Goal: Information Seeking & Learning: Learn about a topic

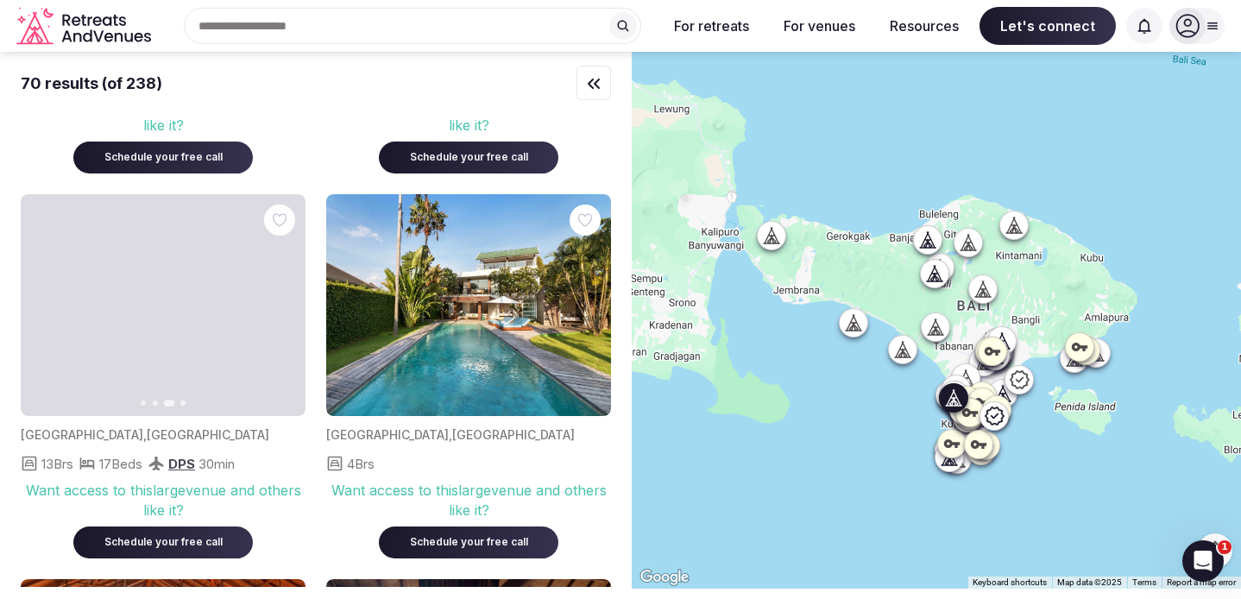
scroll to position [3871, 0]
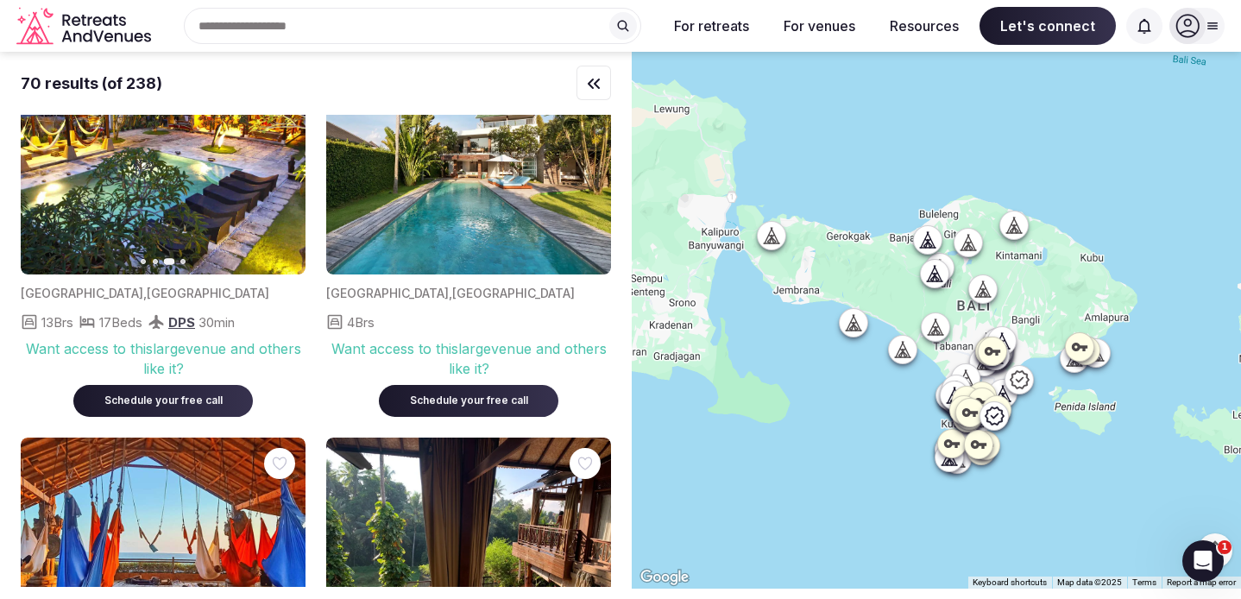
click at [329, 25] on input "text" at bounding box center [413, 26] width 458 height 36
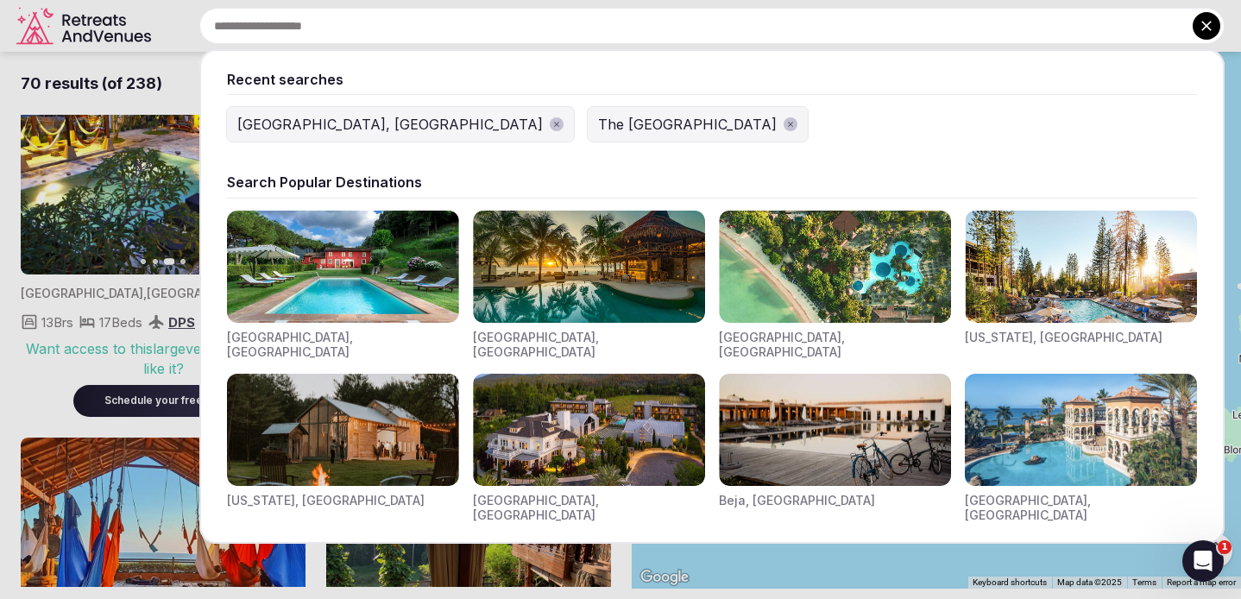
type input "*"
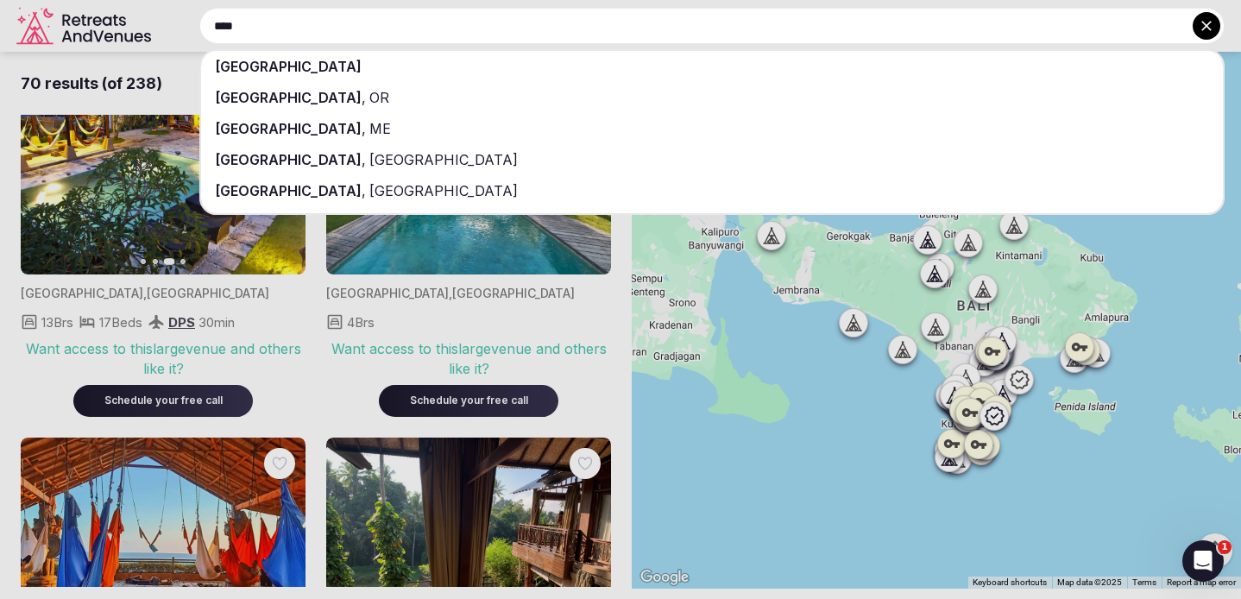
type input "****"
click at [322, 64] on div "[GEOGRAPHIC_DATA]" at bounding box center [712, 66] width 1022 height 31
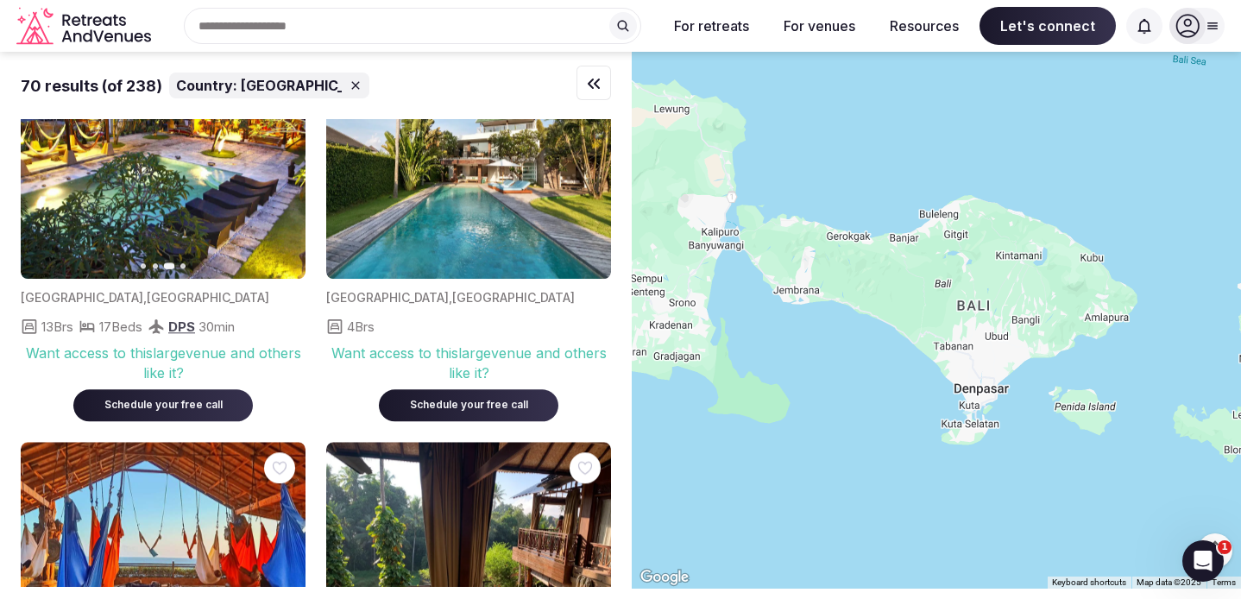
scroll to position [3875, 0]
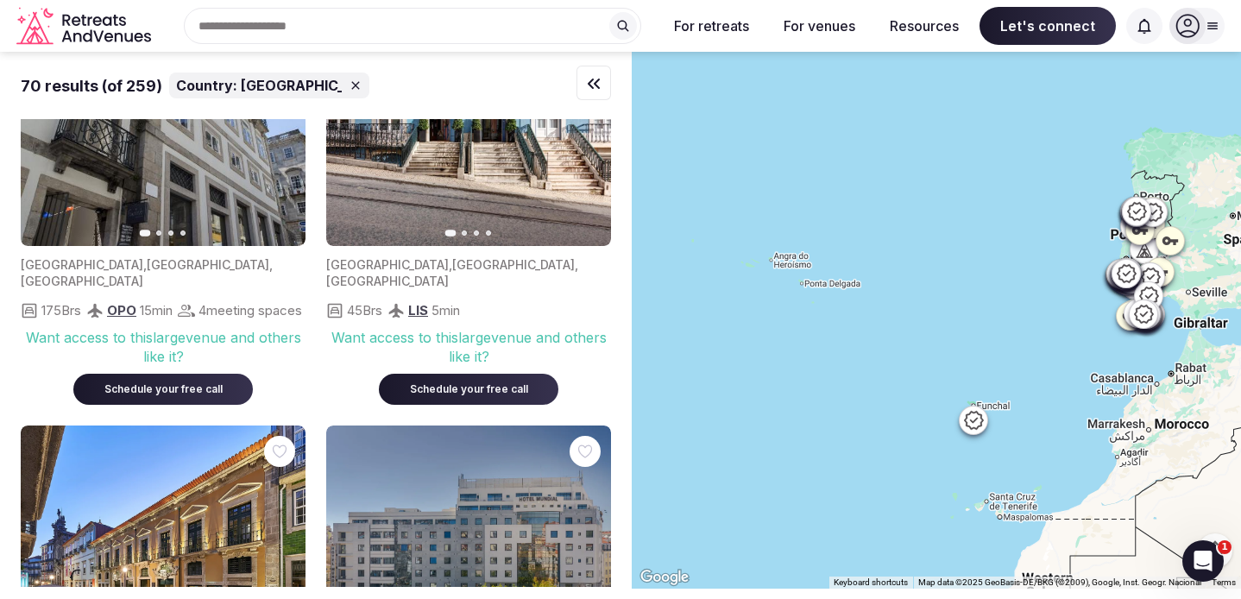
scroll to position [1509, 0]
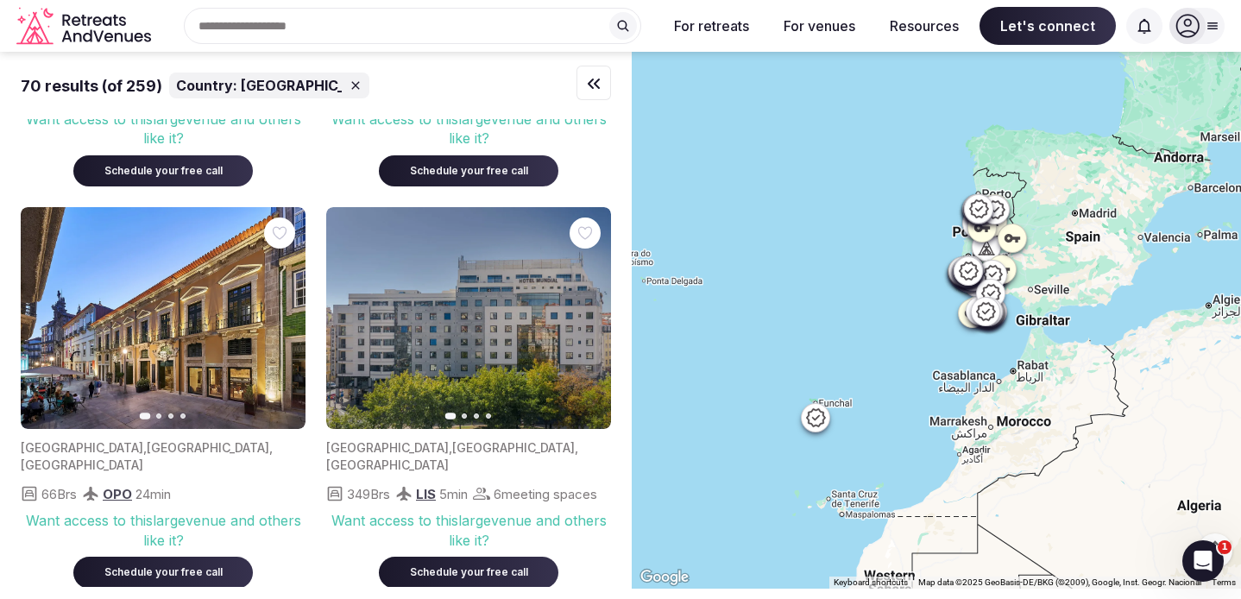
drag, startPoint x: 940, startPoint y: 320, endPoint x: 780, endPoint y: 318, distance: 159.7
click at [780, 318] on div at bounding box center [936, 320] width 609 height 537
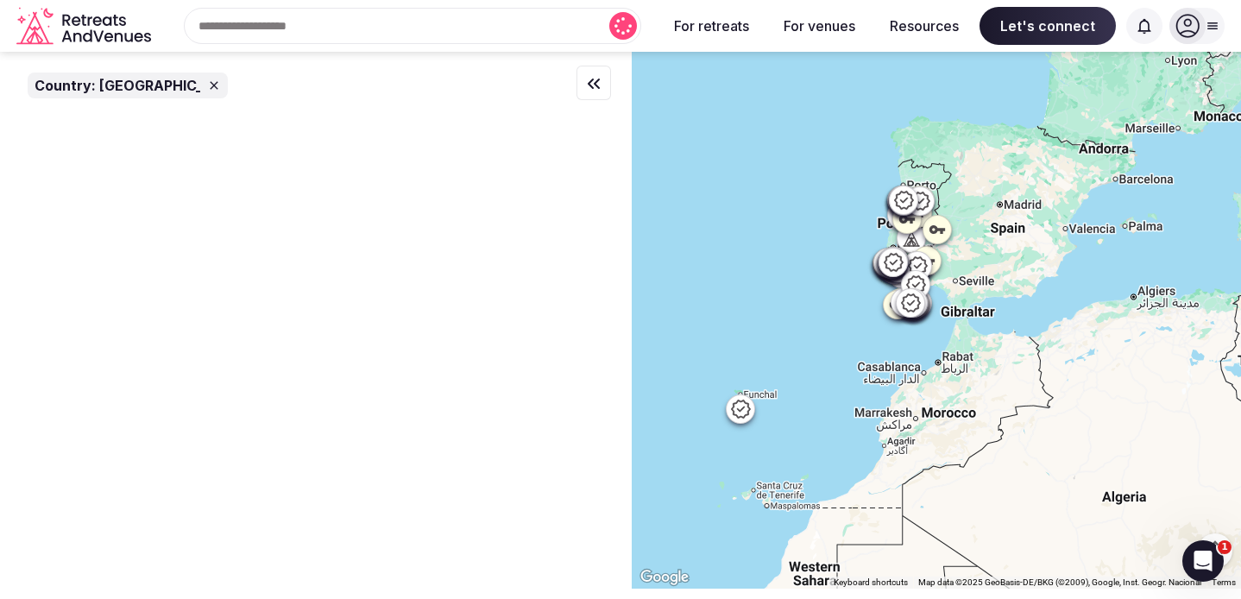
drag, startPoint x: 871, startPoint y: 312, endPoint x: 790, endPoint y: 301, distance: 81.8
click at [790, 301] on div at bounding box center [936, 320] width 609 height 537
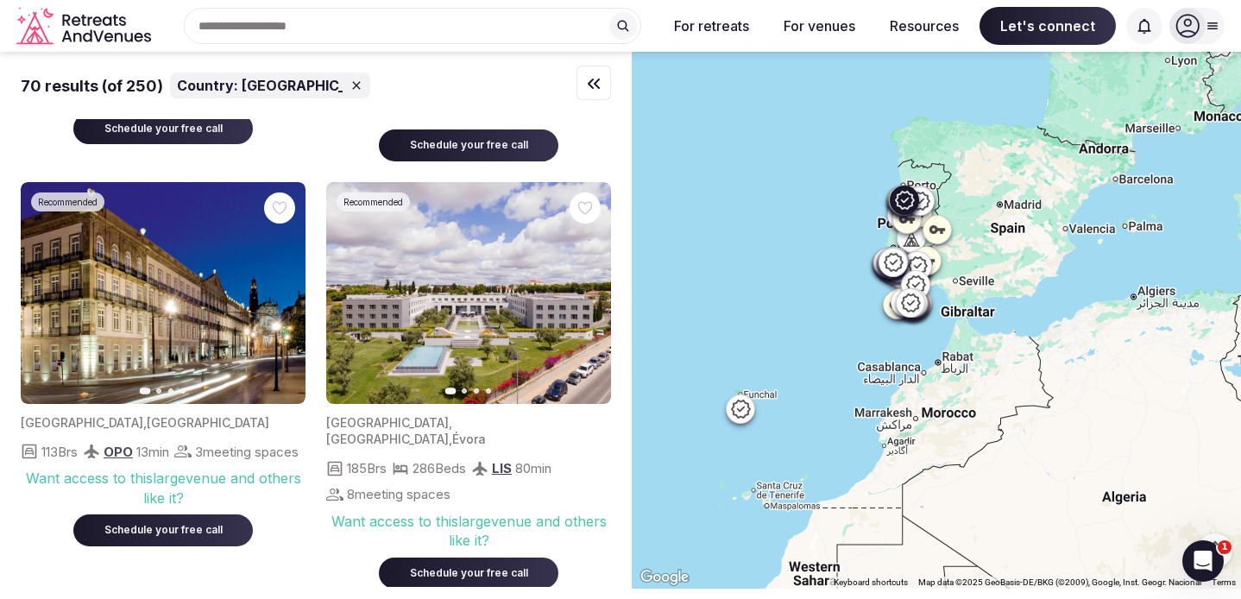
scroll to position [5933, 0]
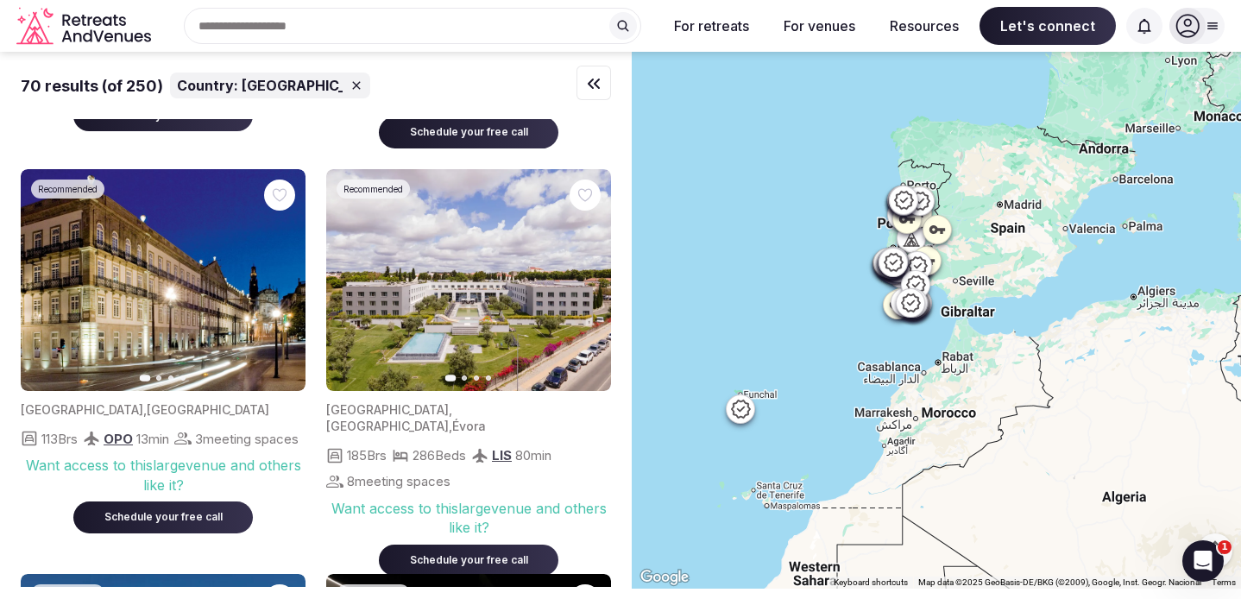
click at [350, 80] on icon at bounding box center [357, 86] width 14 height 14
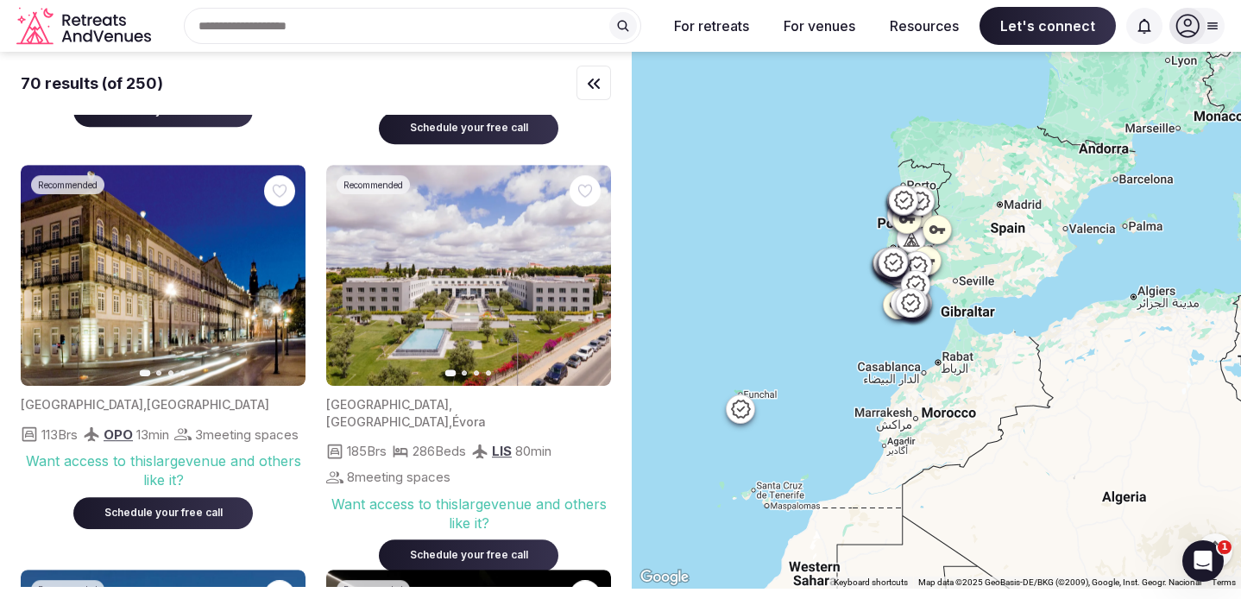
scroll to position [5929, 0]
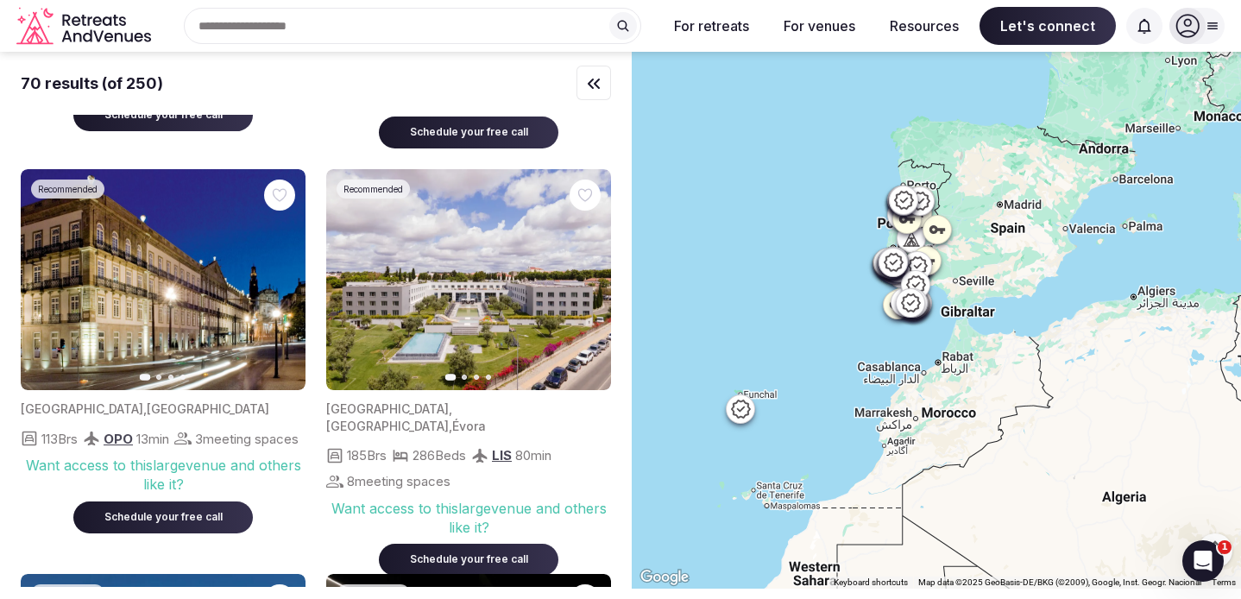
click at [310, 27] on input "text" at bounding box center [413, 26] width 458 height 36
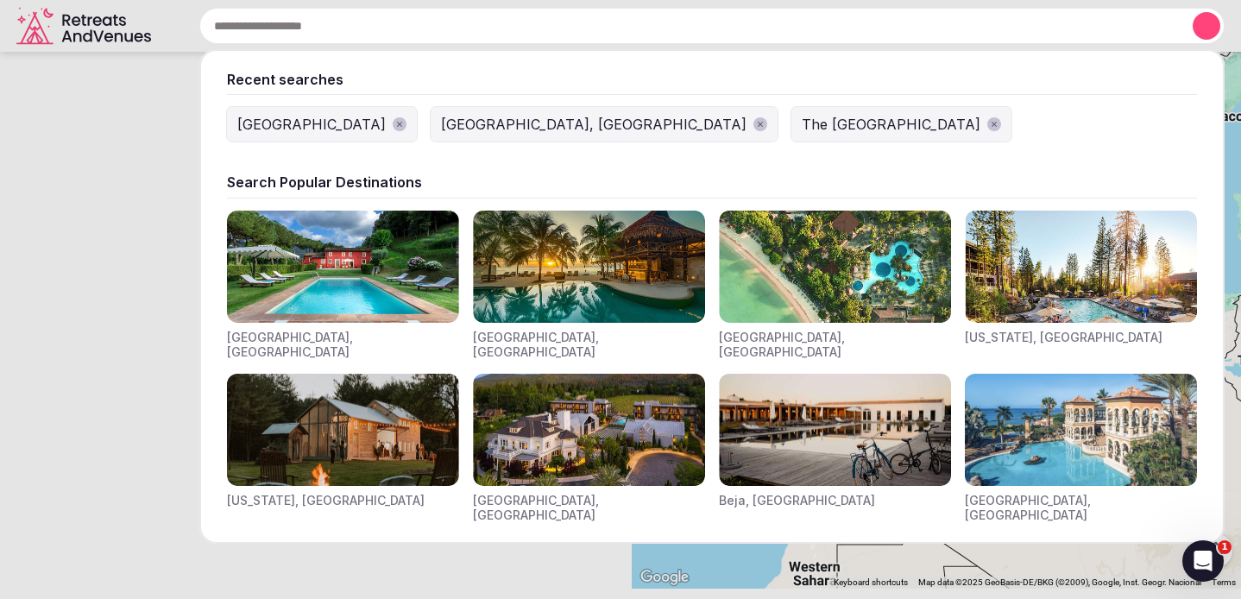
scroll to position [0, 0]
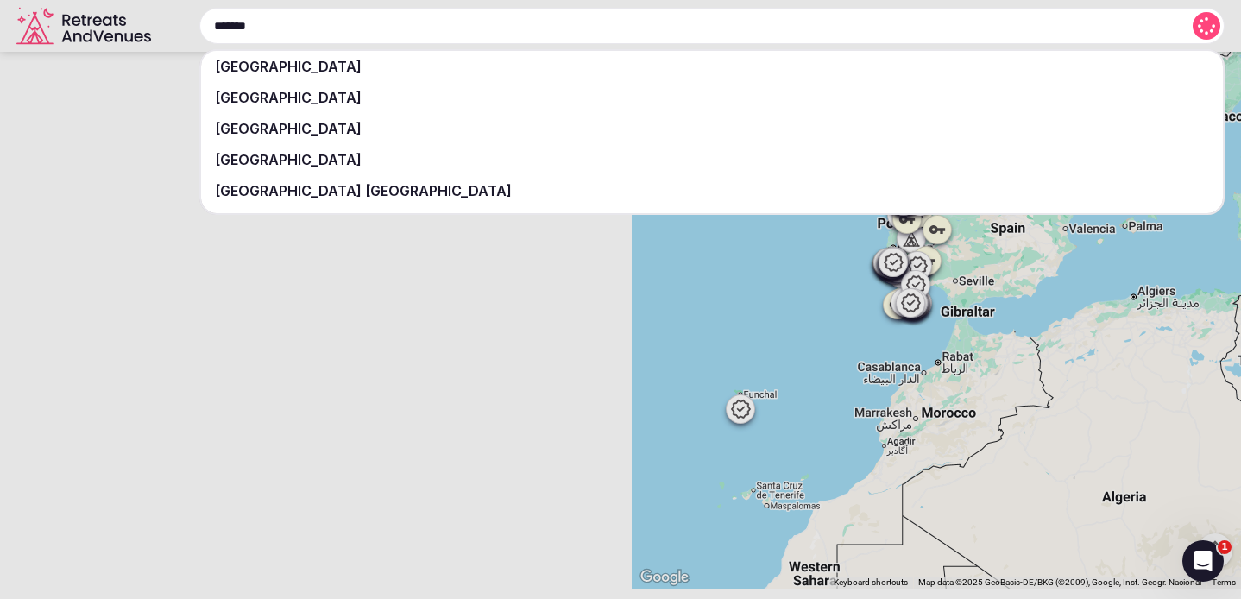
type input "******"
click at [281, 91] on span "[GEOGRAPHIC_DATA]" at bounding box center [288, 97] width 147 height 17
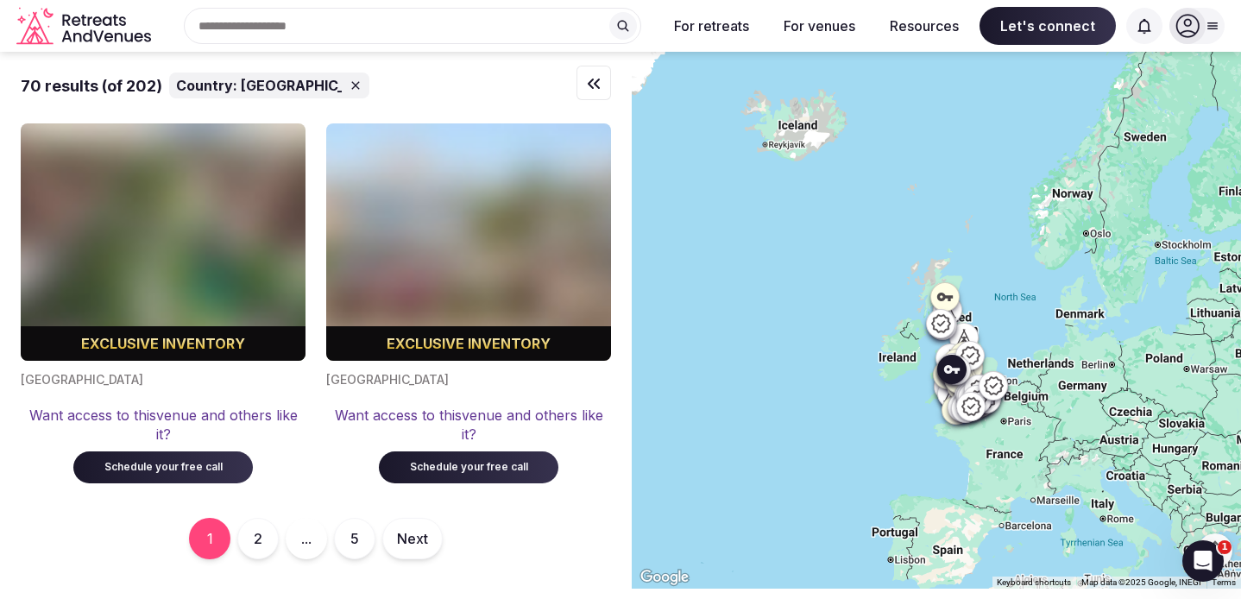
scroll to position [13464, 0]
click at [256, 529] on button "2" at bounding box center [257, 538] width 41 height 41
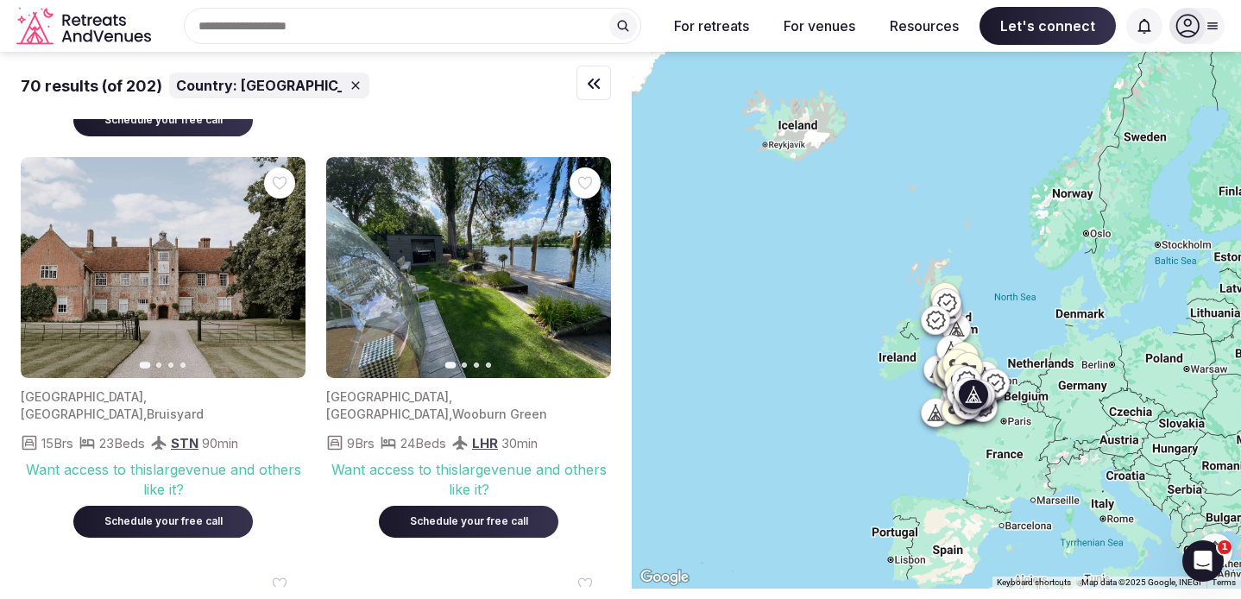
scroll to position [7440, 0]
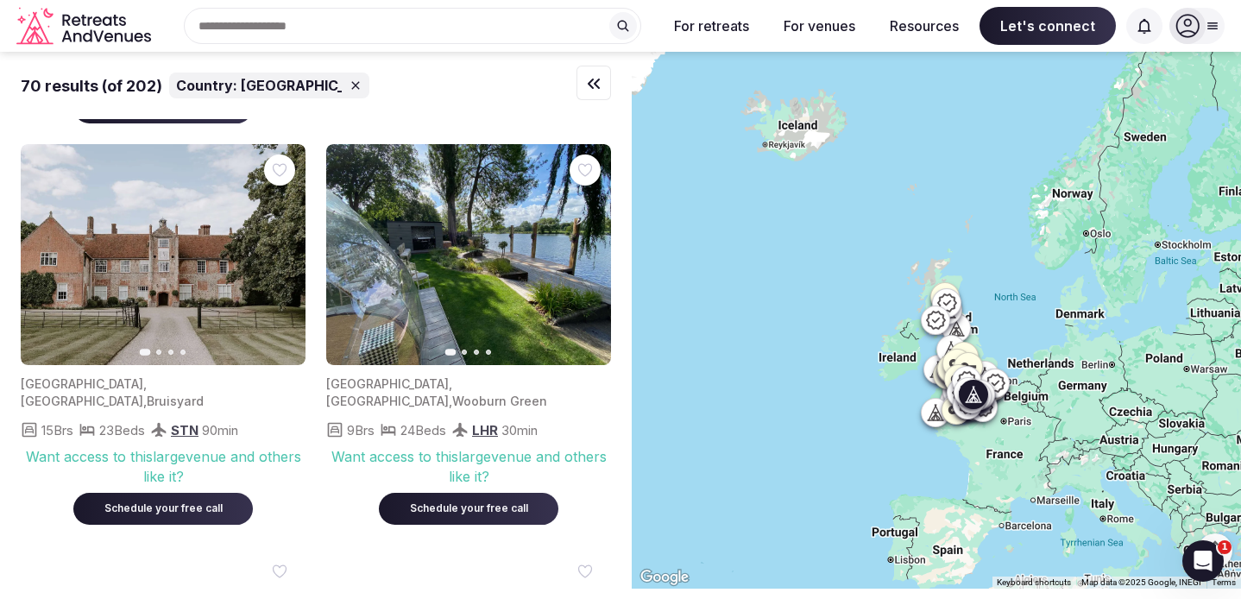
click at [585, 261] on icon "button" at bounding box center [587, 255] width 7 height 12
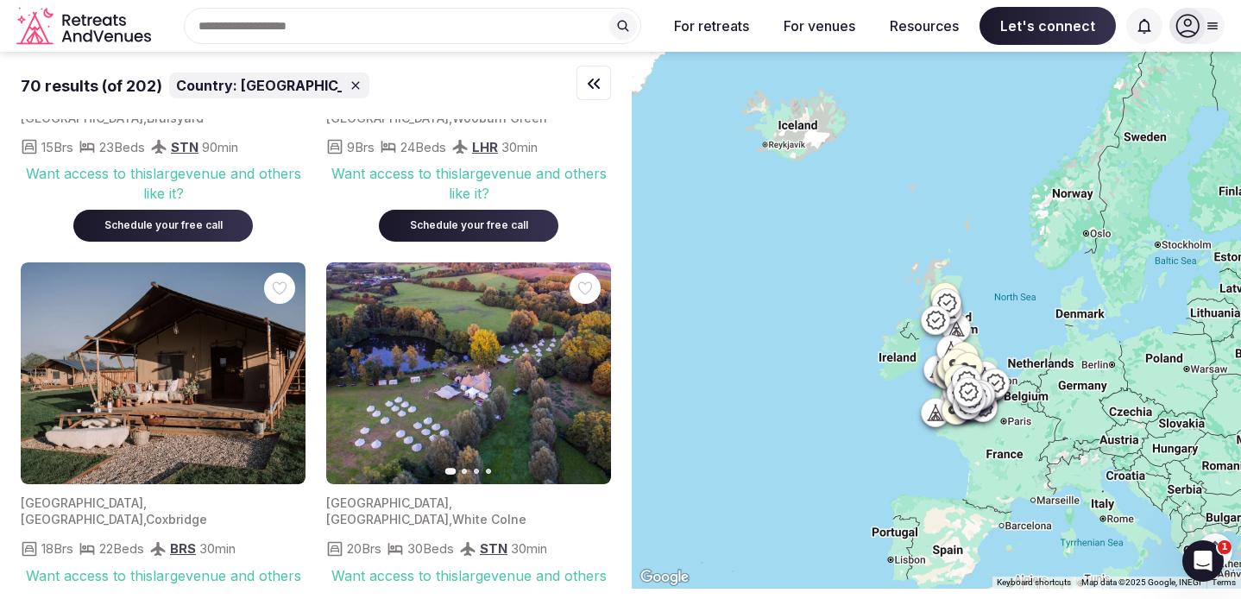
scroll to position [7813, 0]
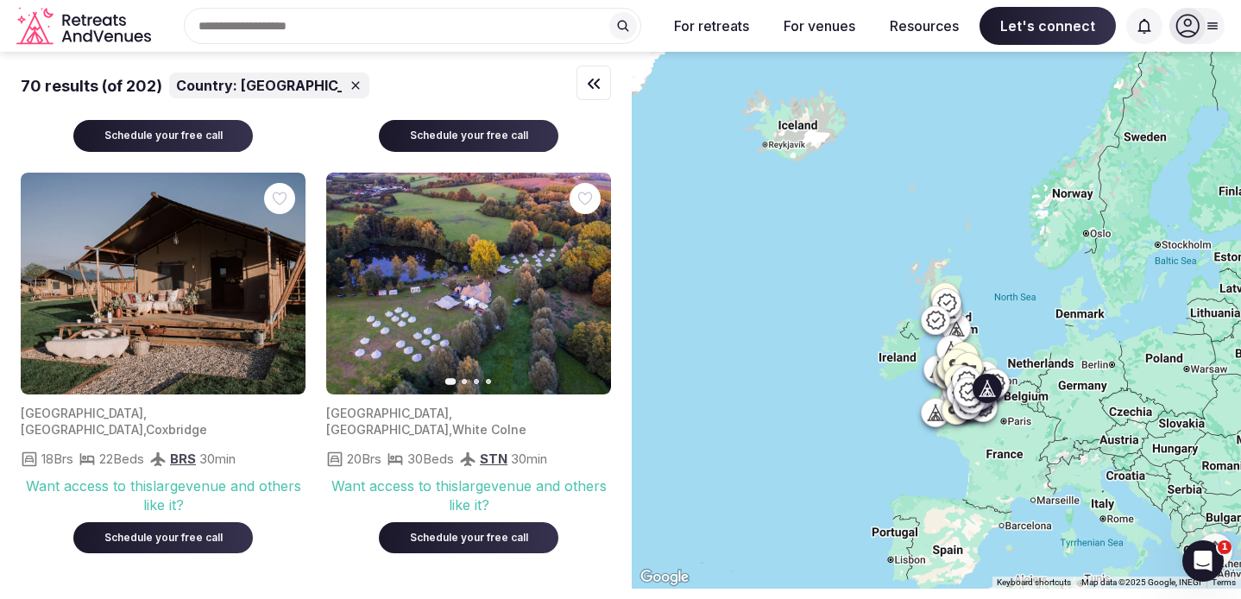
click at [588, 289] on icon "button" at bounding box center [587, 283] width 7 height 12
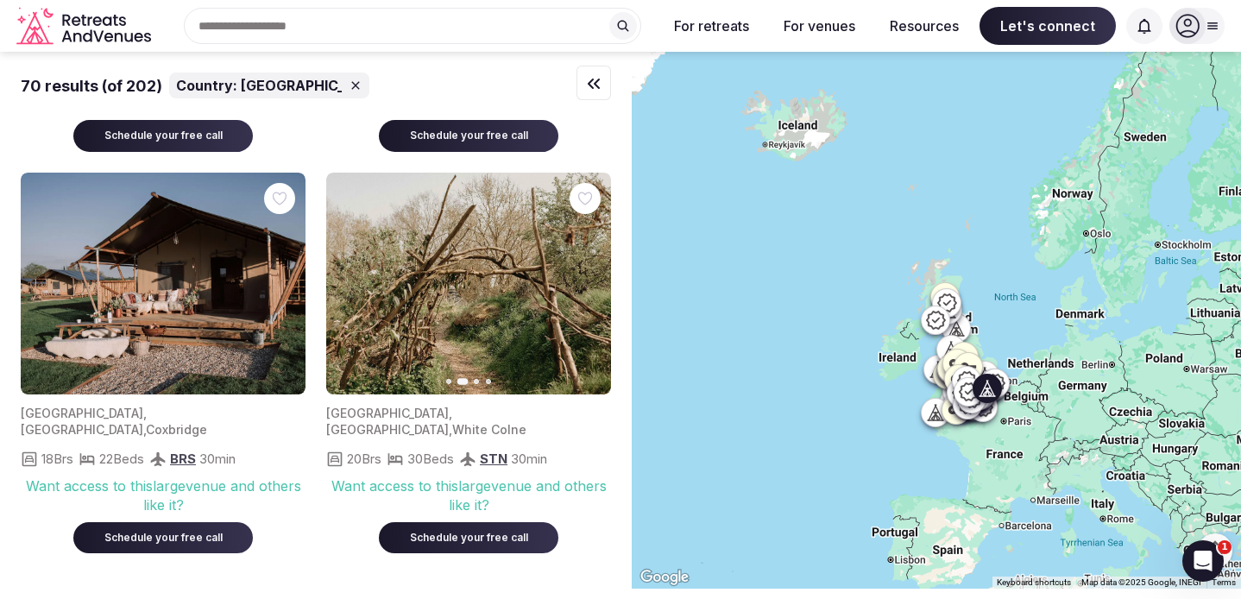
click at [582, 290] on icon "button" at bounding box center [587, 283] width 14 height 14
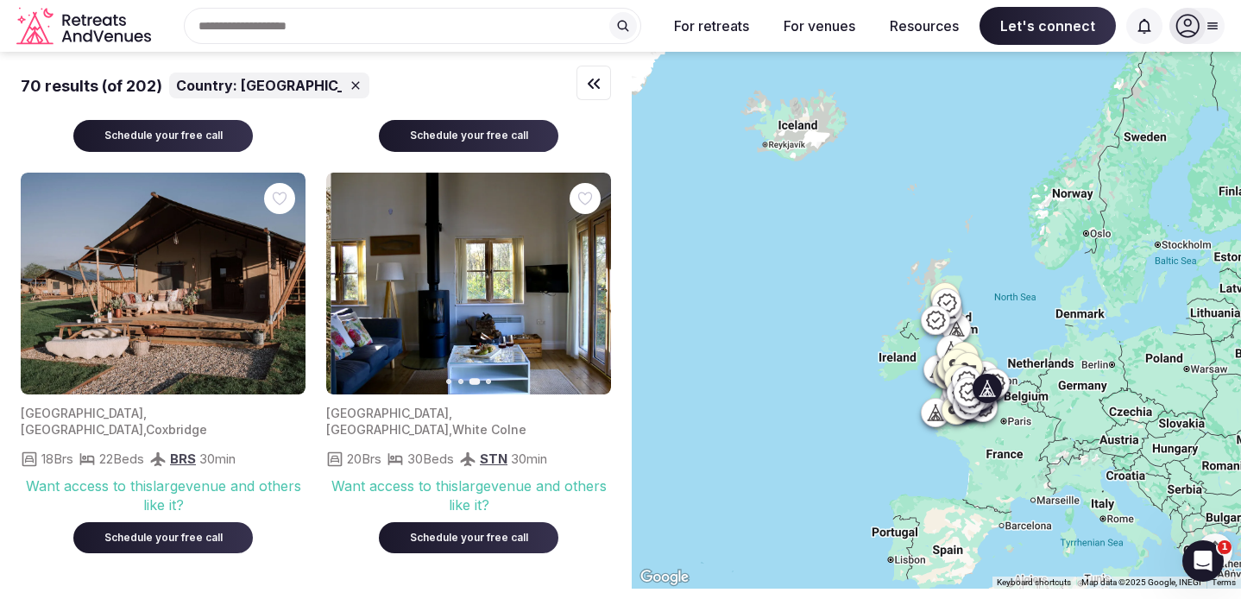
click at [583, 290] on icon "button" at bounding box center [587, 283] width 14 height 14
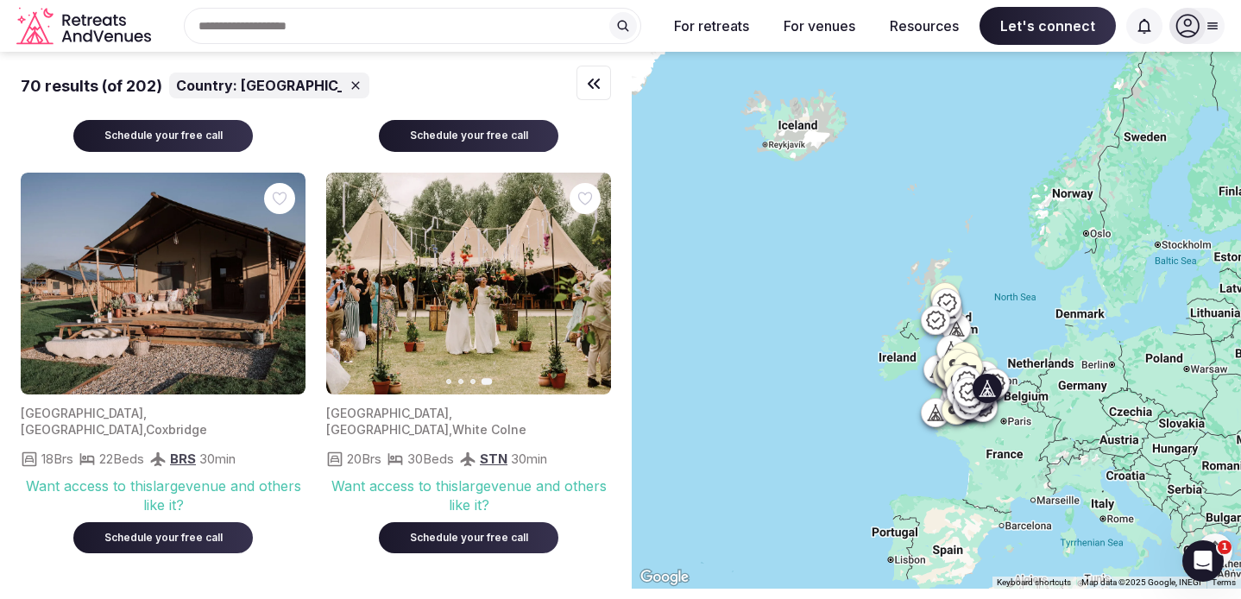
scroll to position [8250, 0]
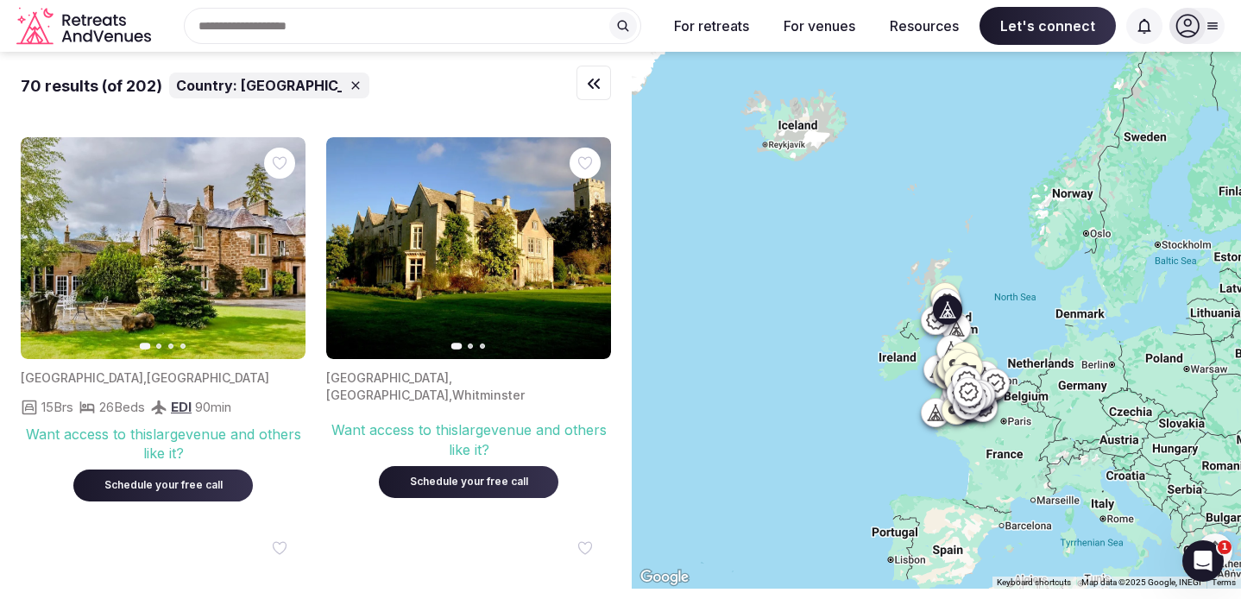
click at [273, 262] on button "Next slide" at bounding box center [282, 249] width 28 height 28
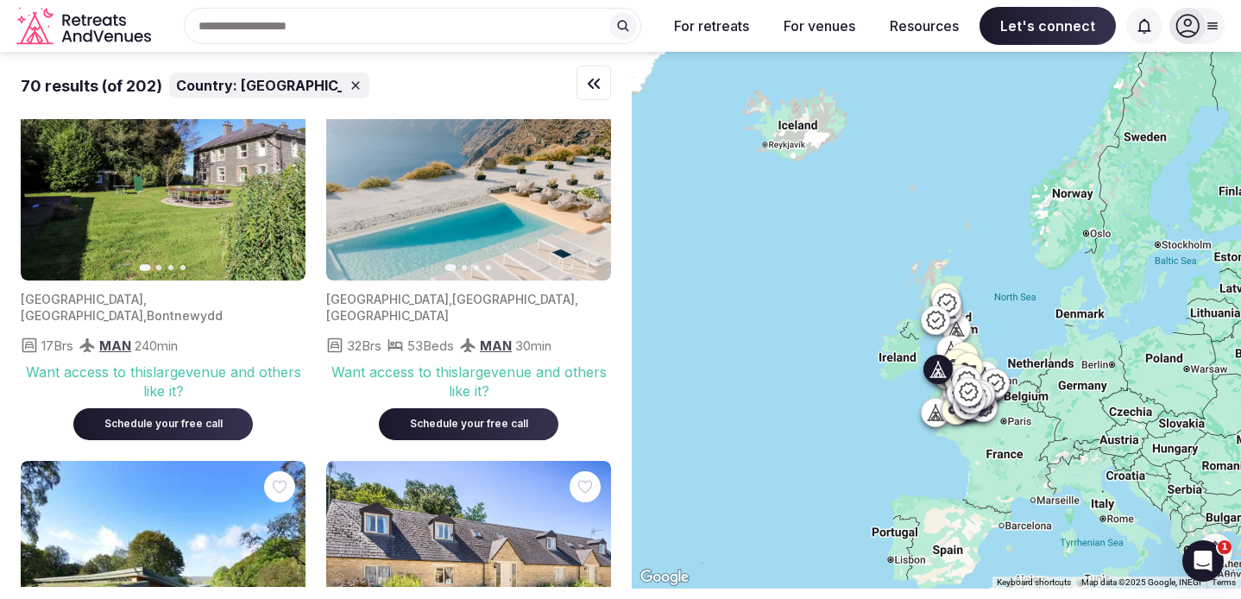
scroll to position [8693, 0]
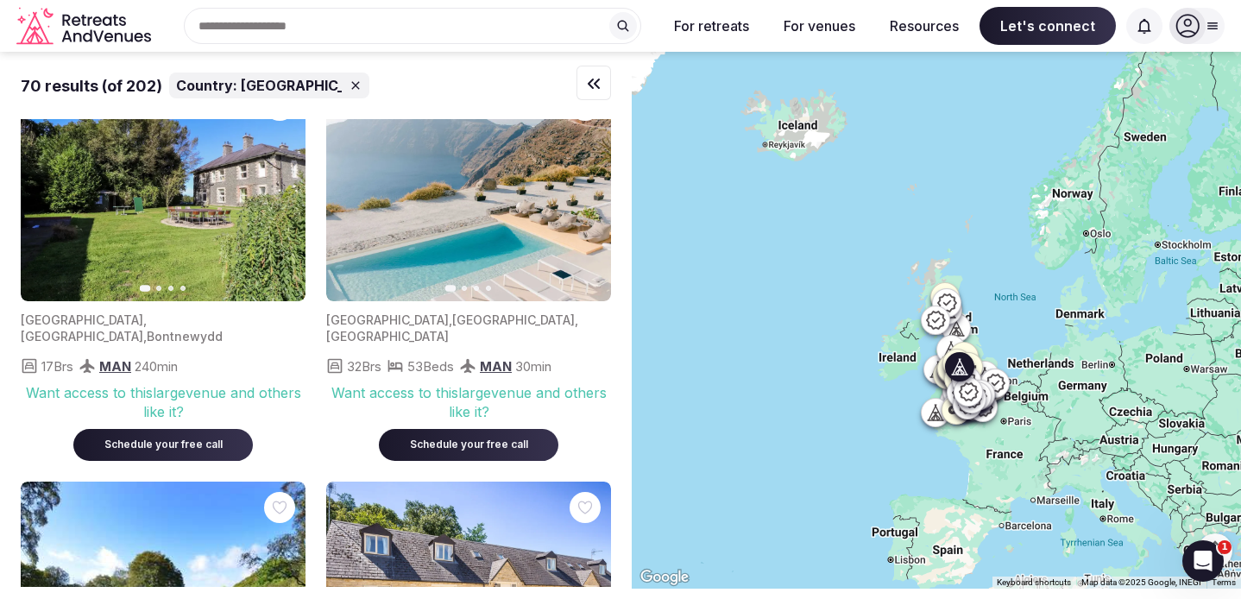
click at [590, 197] on icon "button" at bounding box center [587, 191] width 7 height 12
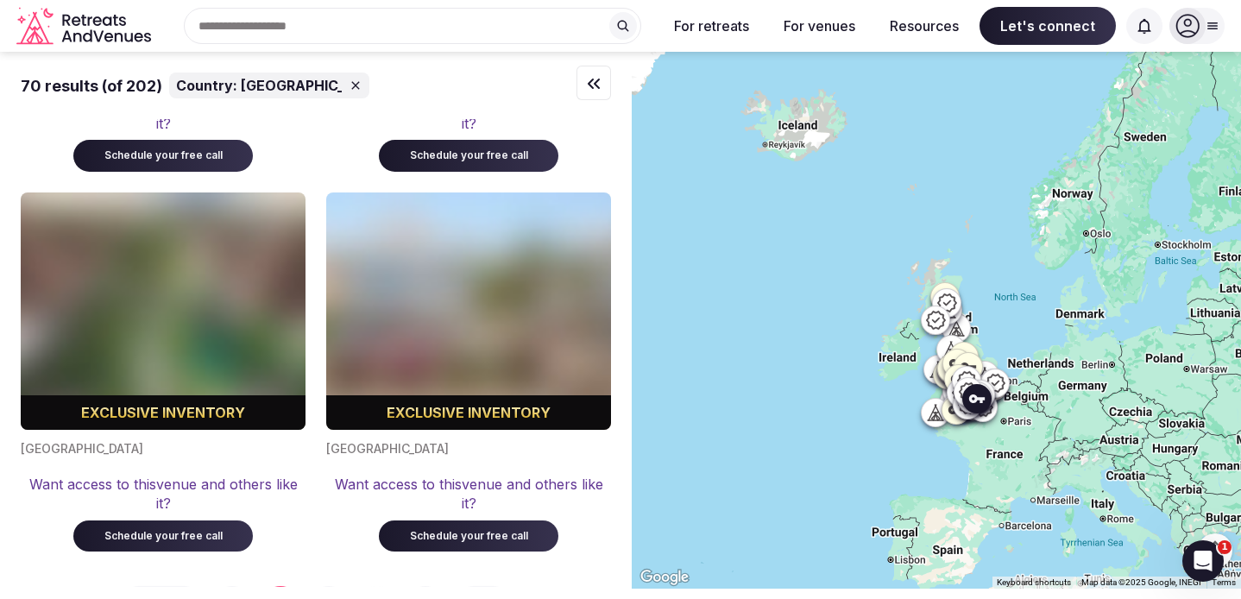
scroll to position [13285, 0]
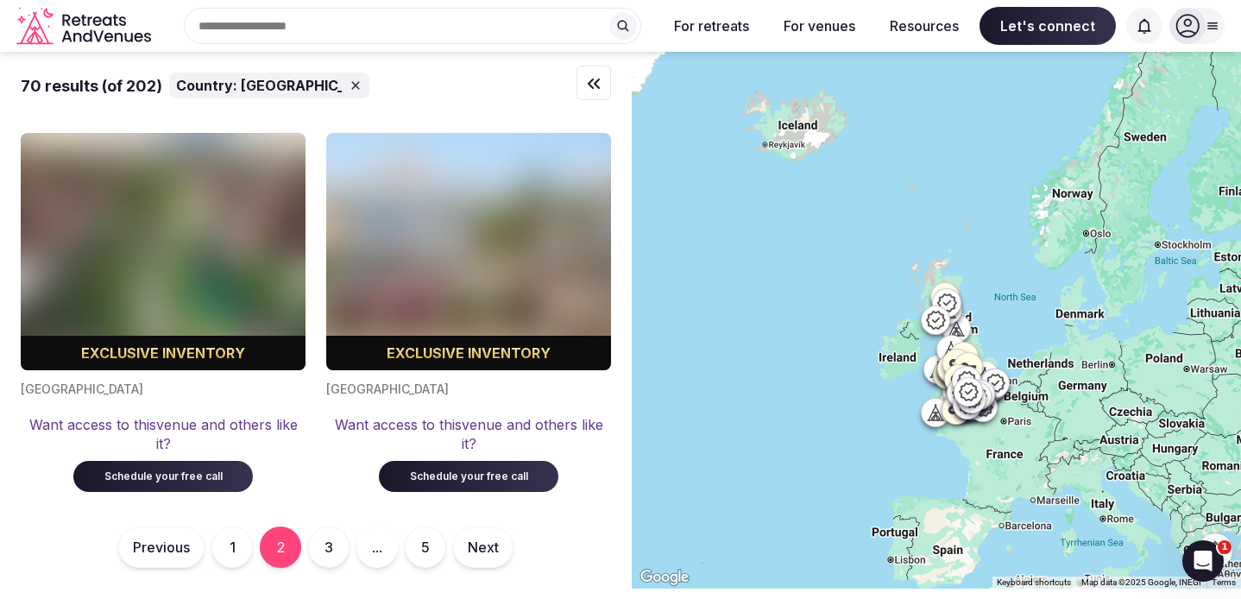
click at [325, 541] on button "3" at bounding box center [328, 547] width 41 height 41
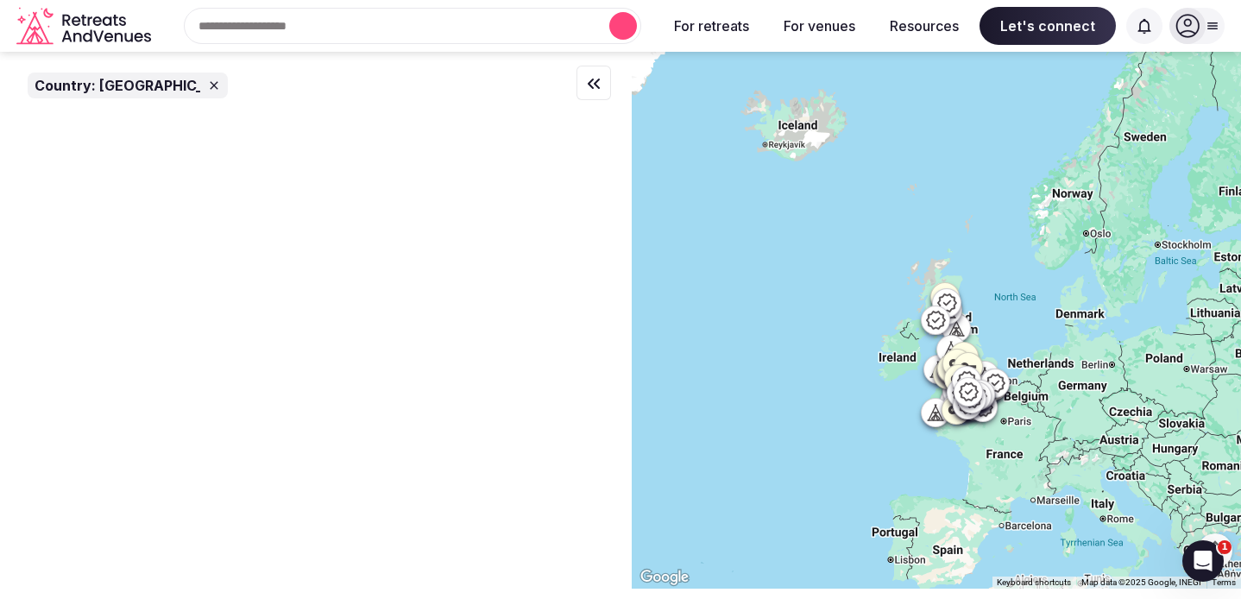
scroll to position [0, 0]
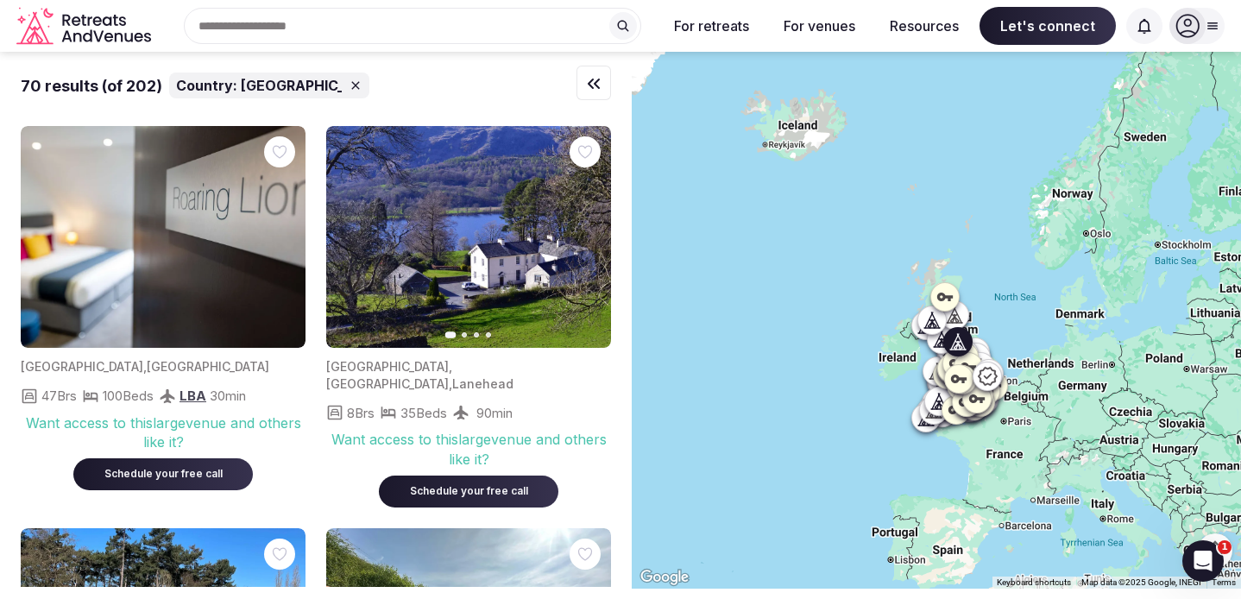
click at [584, 241] on icon "button" at bounding box center [587, 238] width 14 height 14
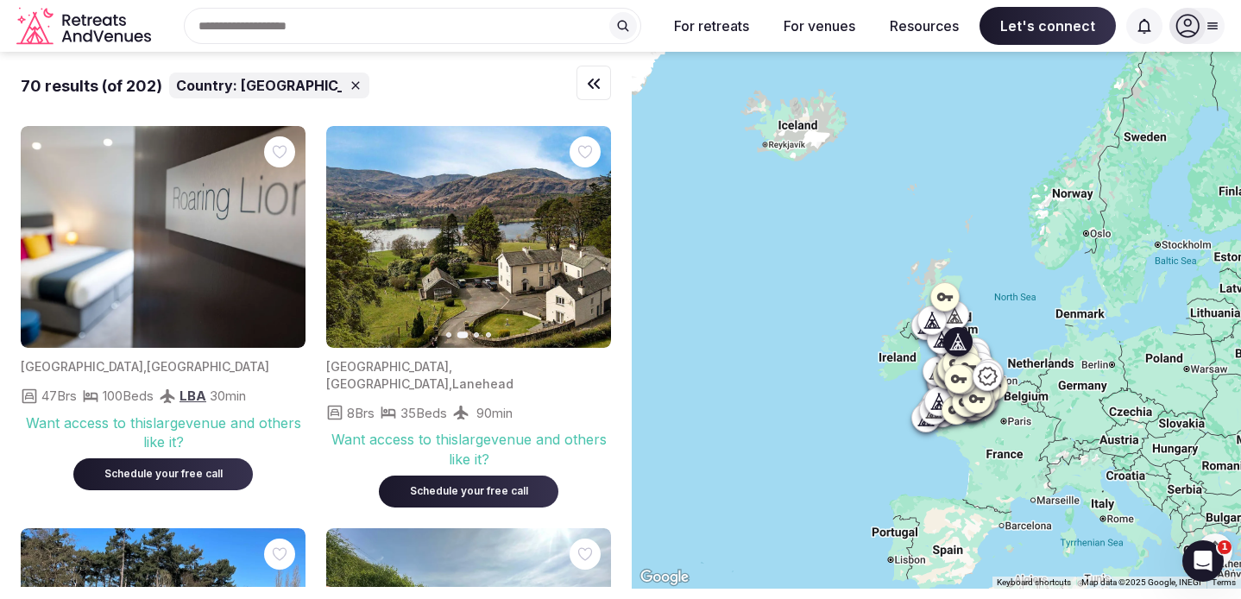
click at [586, 245] on button "Next slide" at bounding box center [587, 238] width 28 height 28
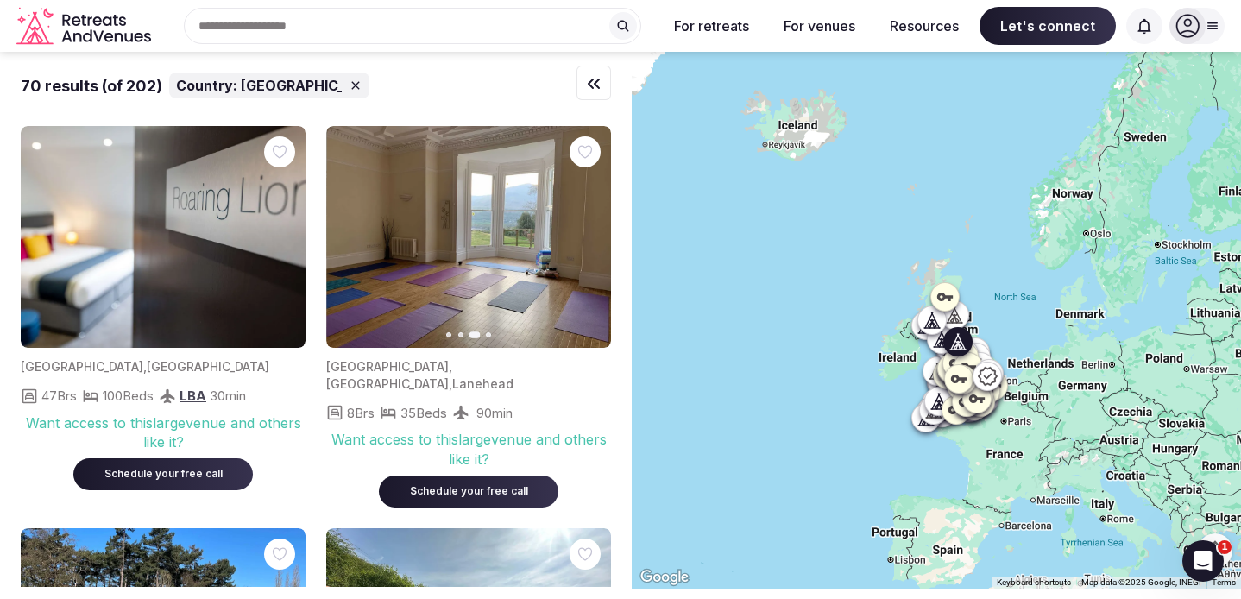
click at [586, 245] on button "Next slide" at bounding box center [587, 238] width 28 height 28
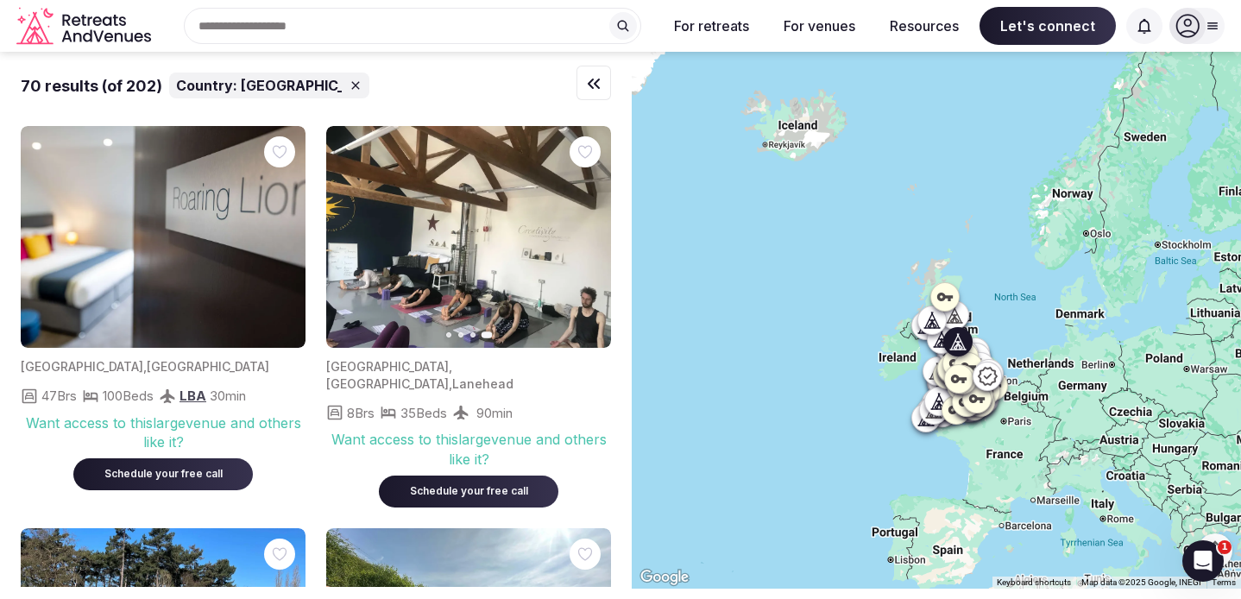
click at [350, 233] on icon "button" at bounding box center [351, 238] width 14 height 14
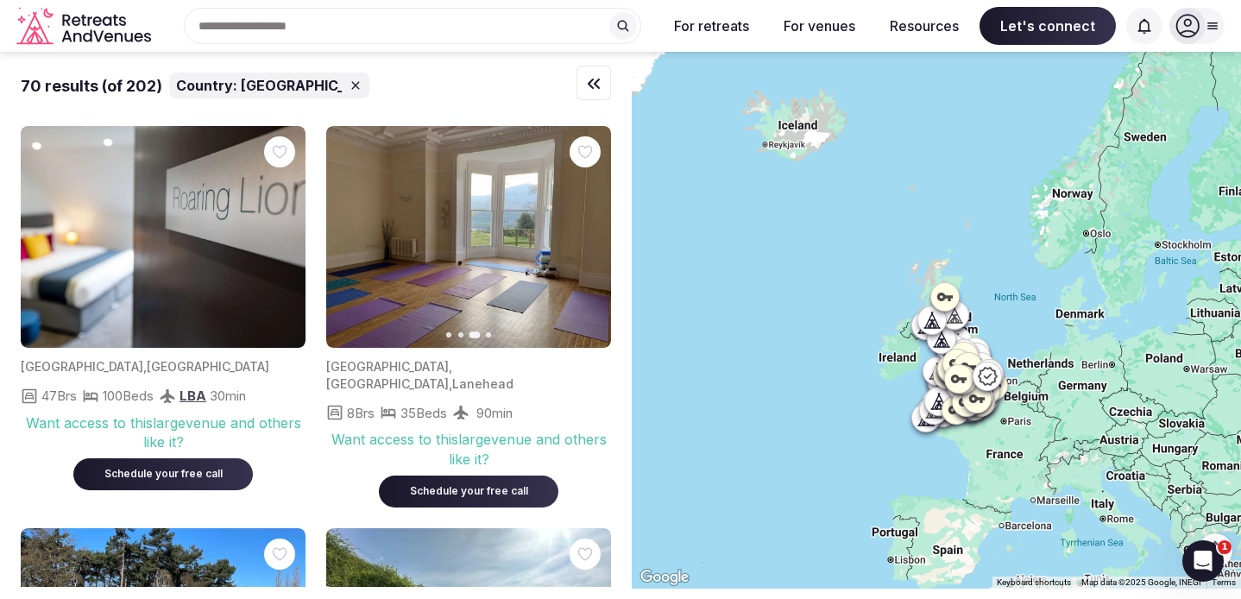
drag, startPoint x: 364, startPoint y: 243, endPoint x: 354, endPoint y: 243, distance: 10.4
click at [363, 243] on img at bounding box center [468, 237] width 285 height 222
click at [354, 243] on icon "button" at bounding box center [351, 238] width 14 height 14
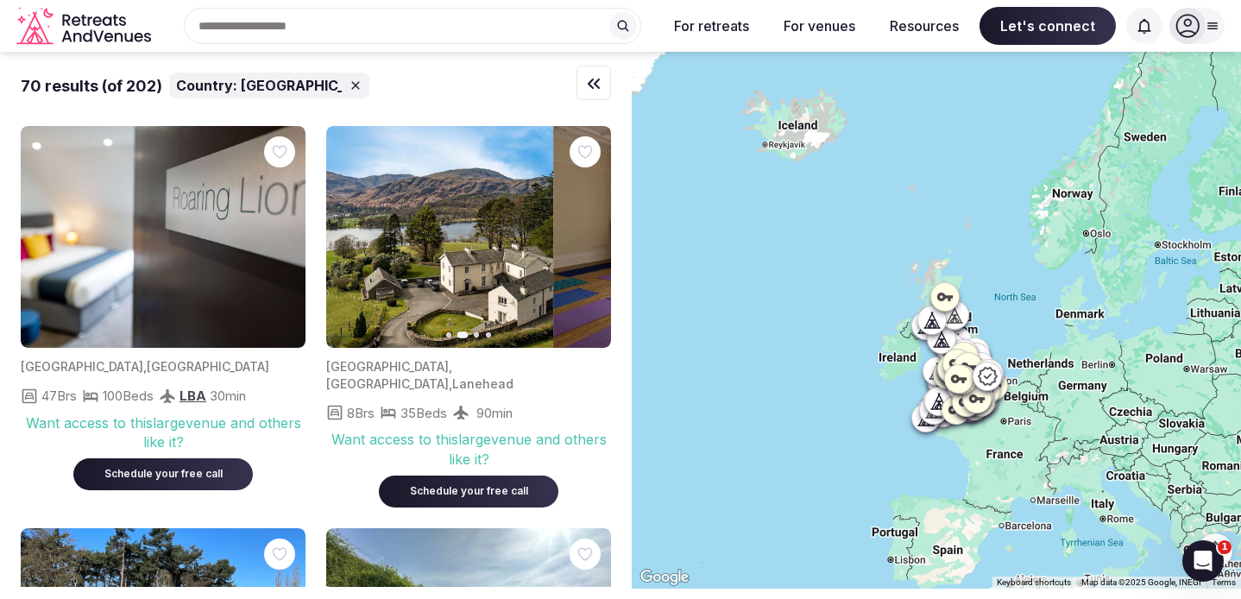
click at [354, 243] on icon "button" at bounding box center [351, 238] width 14 height 14
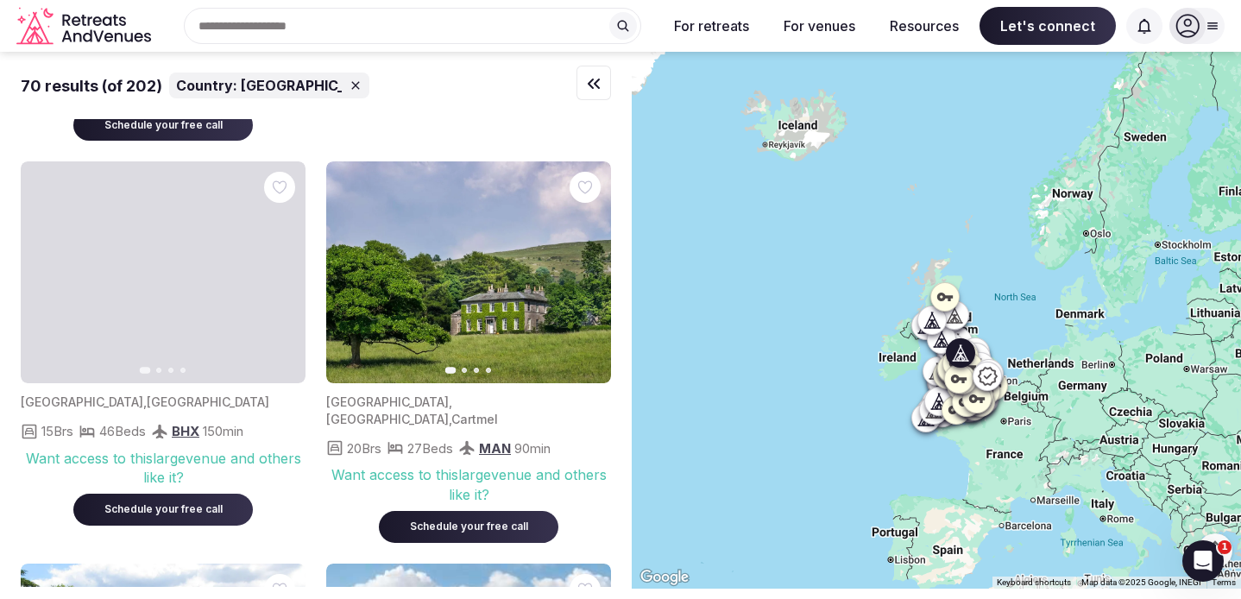
scroll to position [2322, 0]
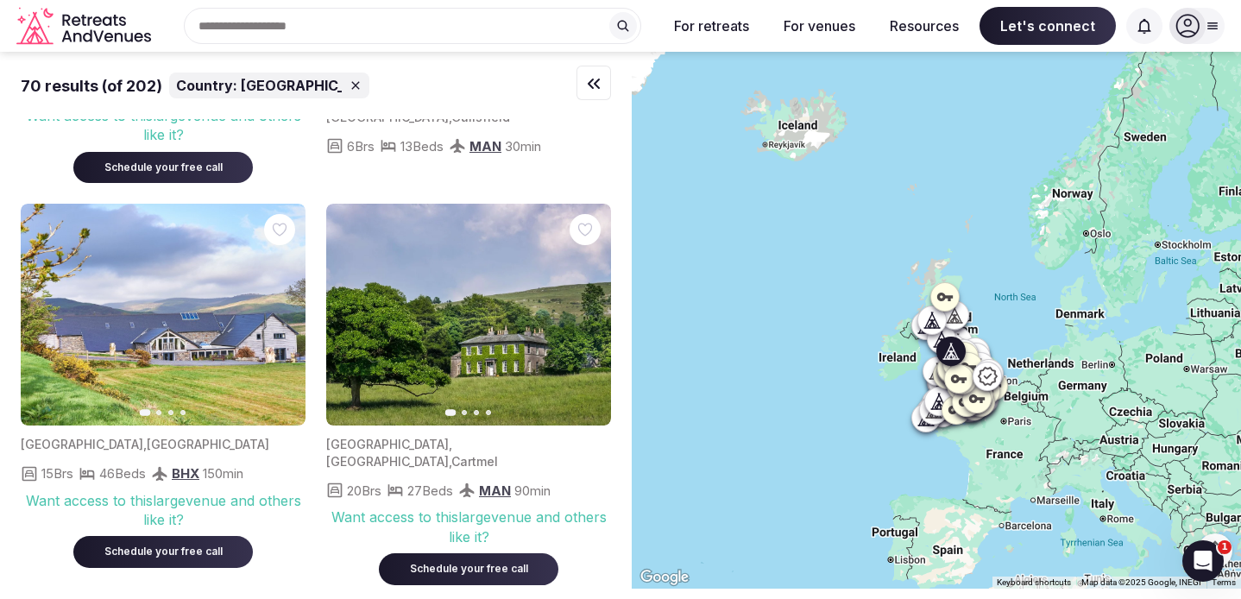
click at [586, 308] on icon "button" at bounding box center [587, 315] width 14 height 14
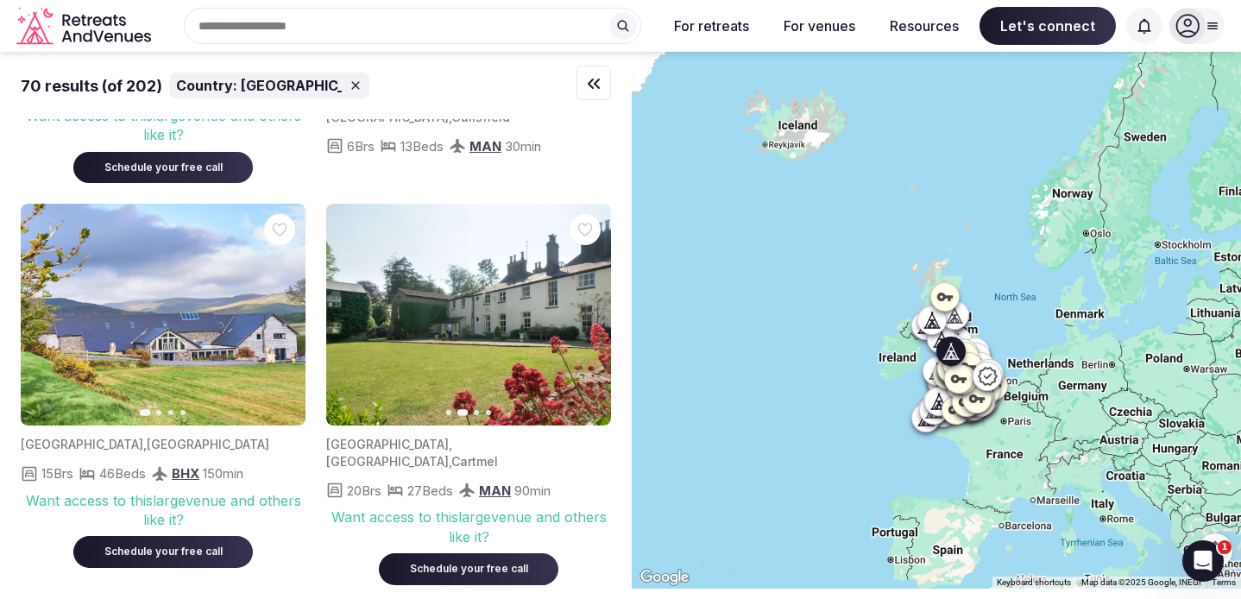
click at [586, 308] on icon "button" at bounding box center [587, 315] width 14 height 14
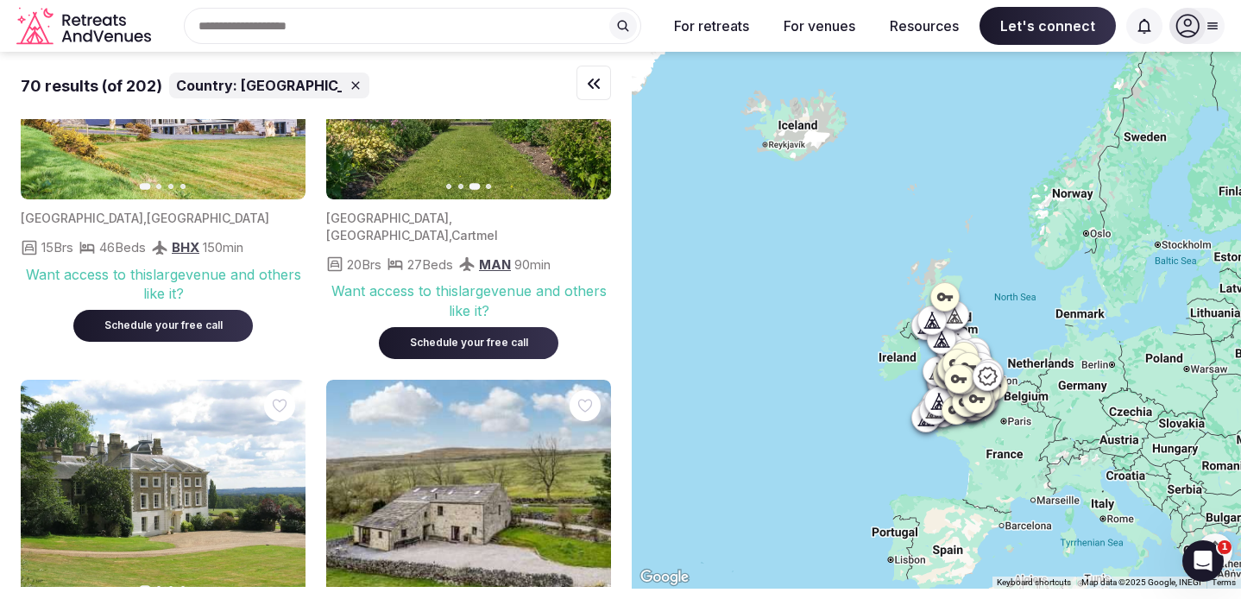
scroll to position [2645, 0]
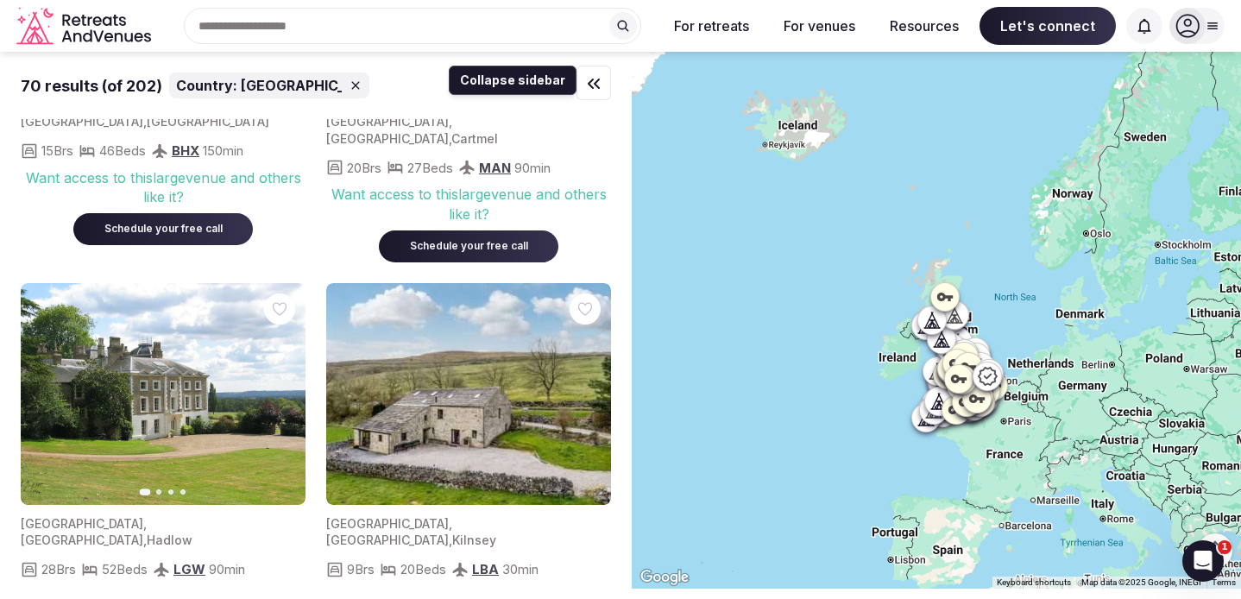
click at [595, 85] on icon "button" at bounding box center [594, 83] width 10 height 9
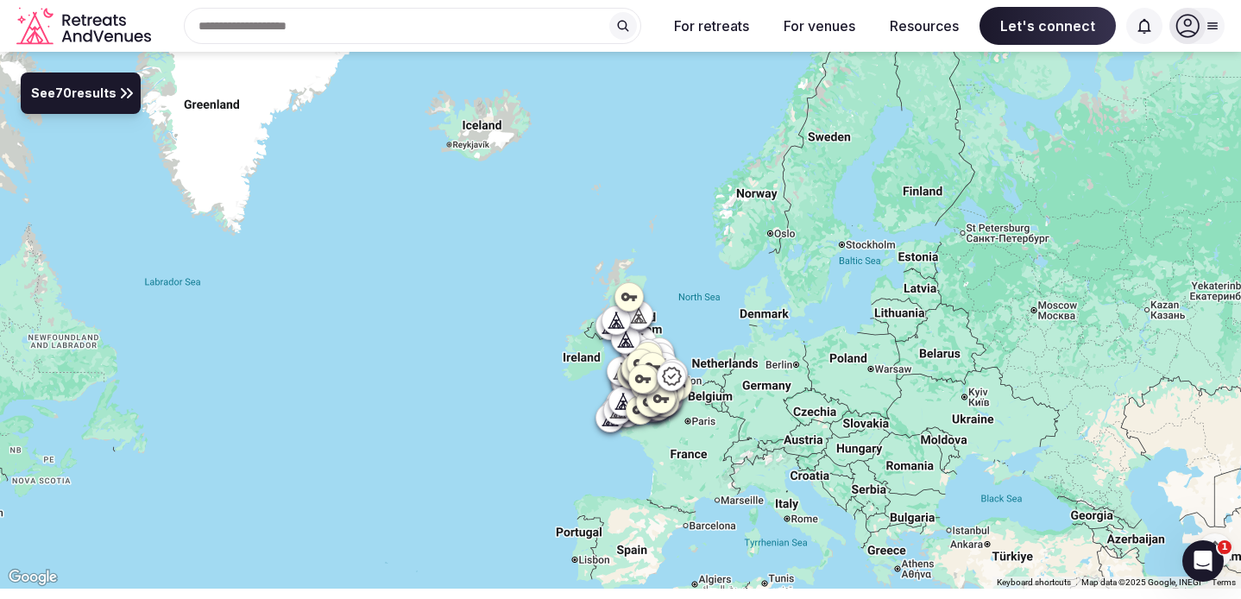
click at [123, 98] on icon at bounding box center [127, 93] width 21 height 21
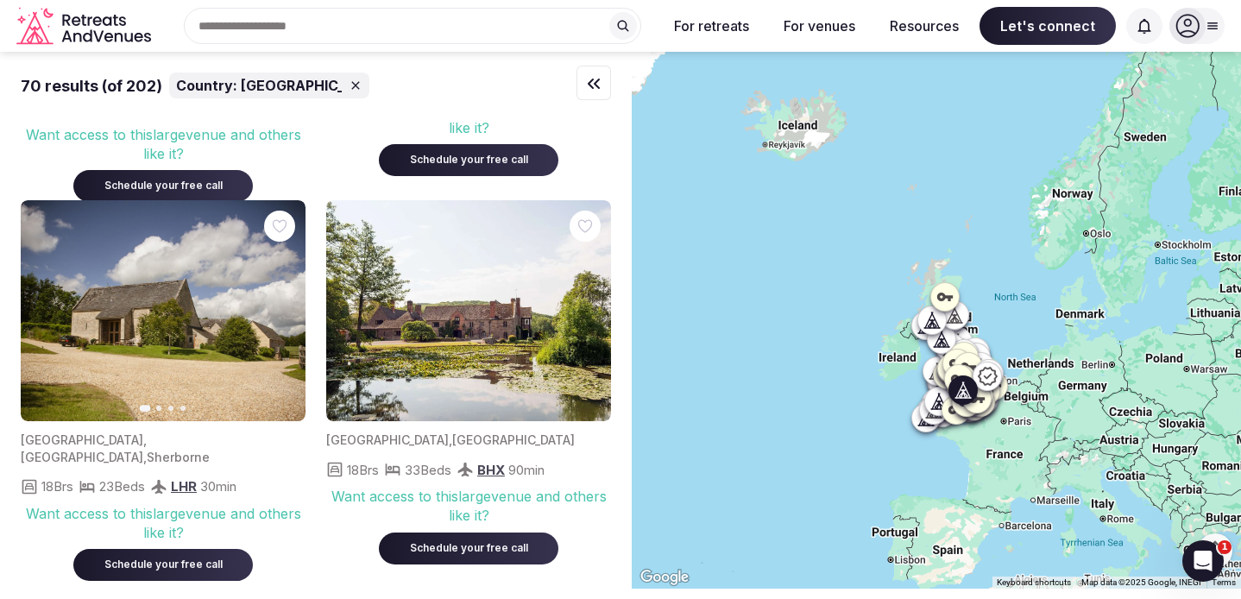
scroll to position [1150, 0]
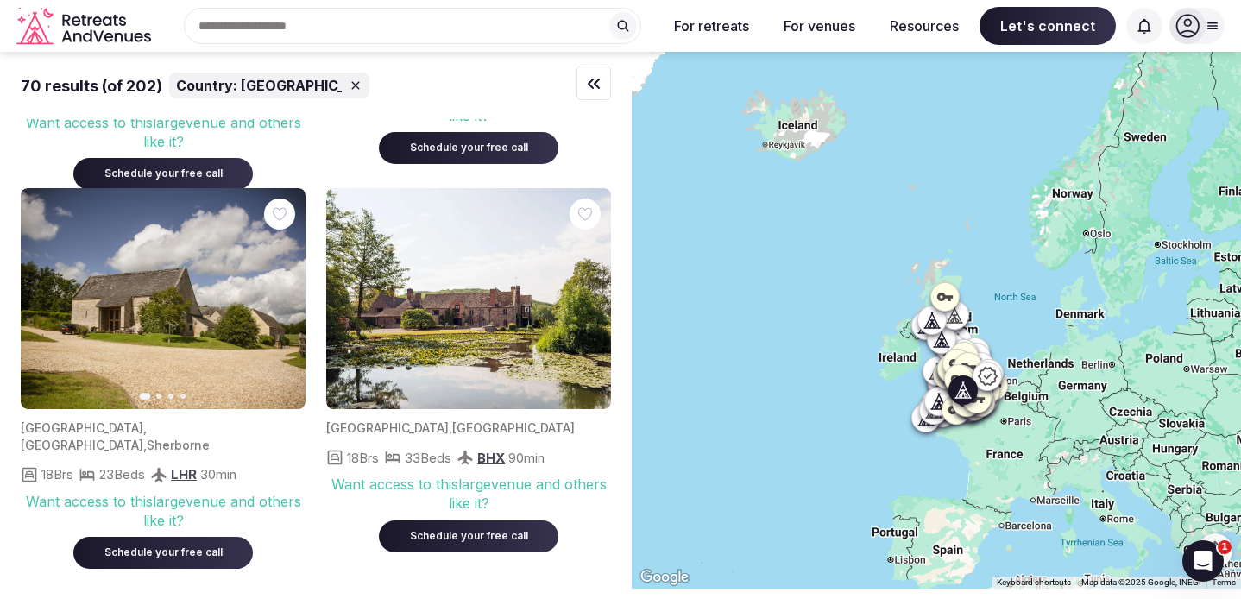
click at [275, 292] on icon "button" at bounding box center [282, 299] width 14 height 14
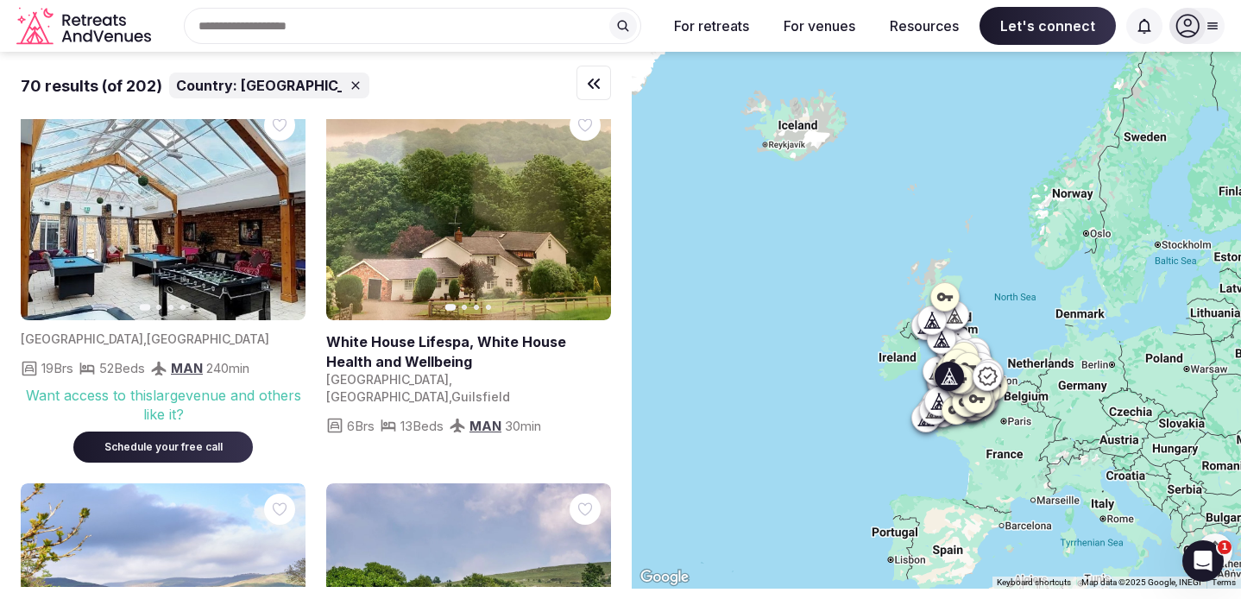
scroll to position [1900, 0]
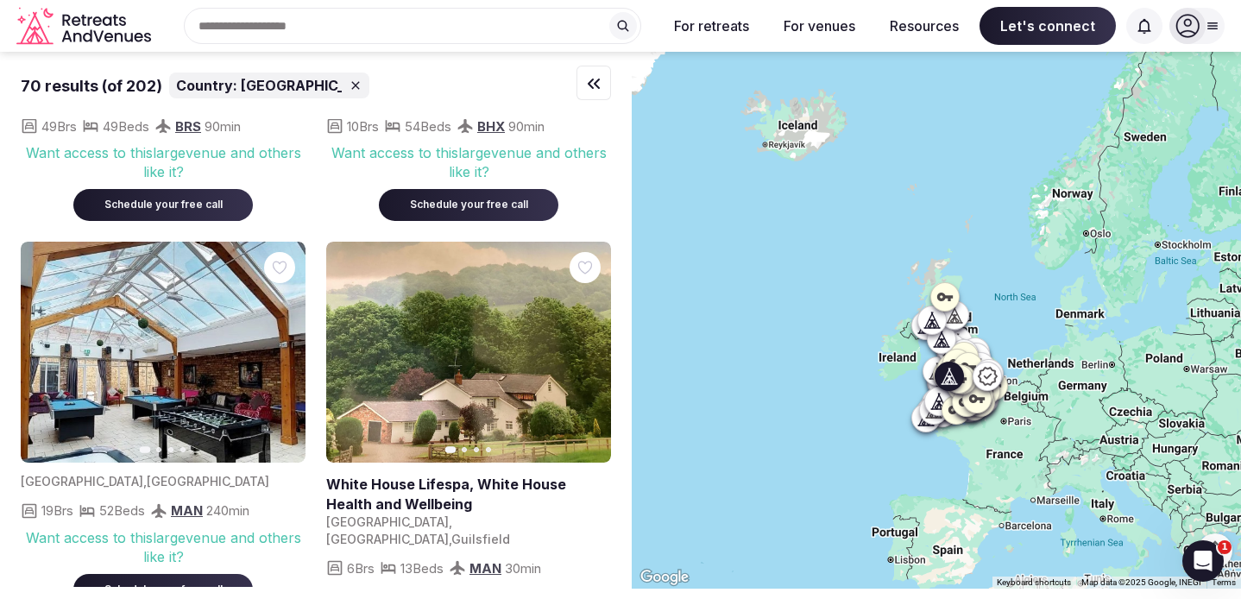
click at [595, 338] on button "Next slide" at bounding box center [587, 352] width 28 height 28
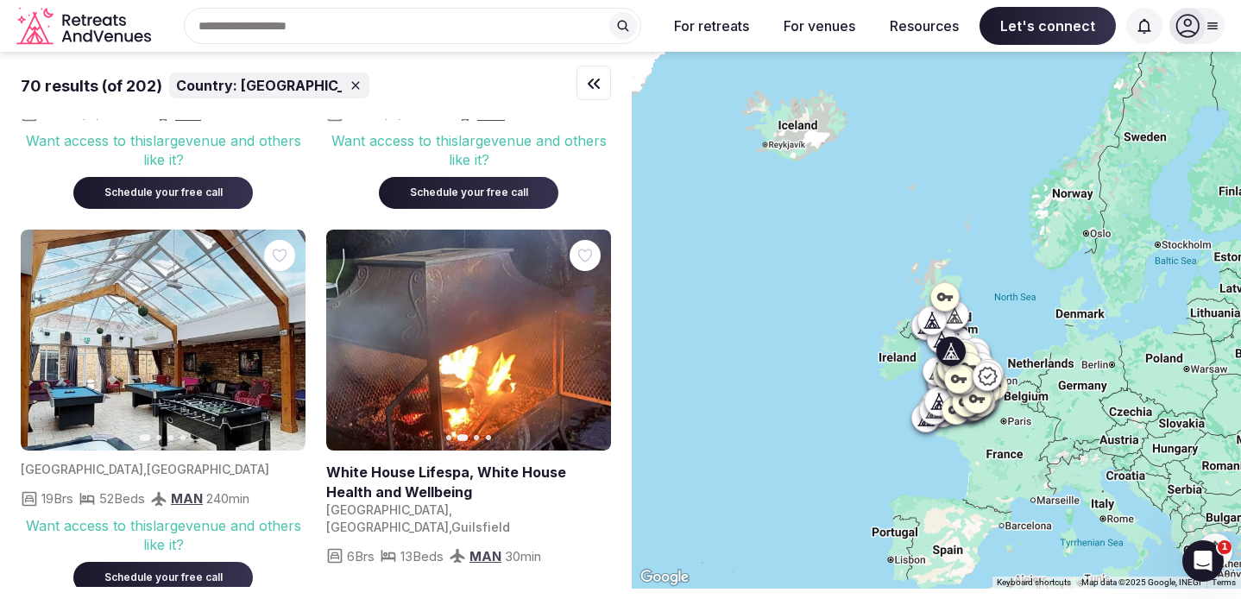
scroll to position [1906, 0]
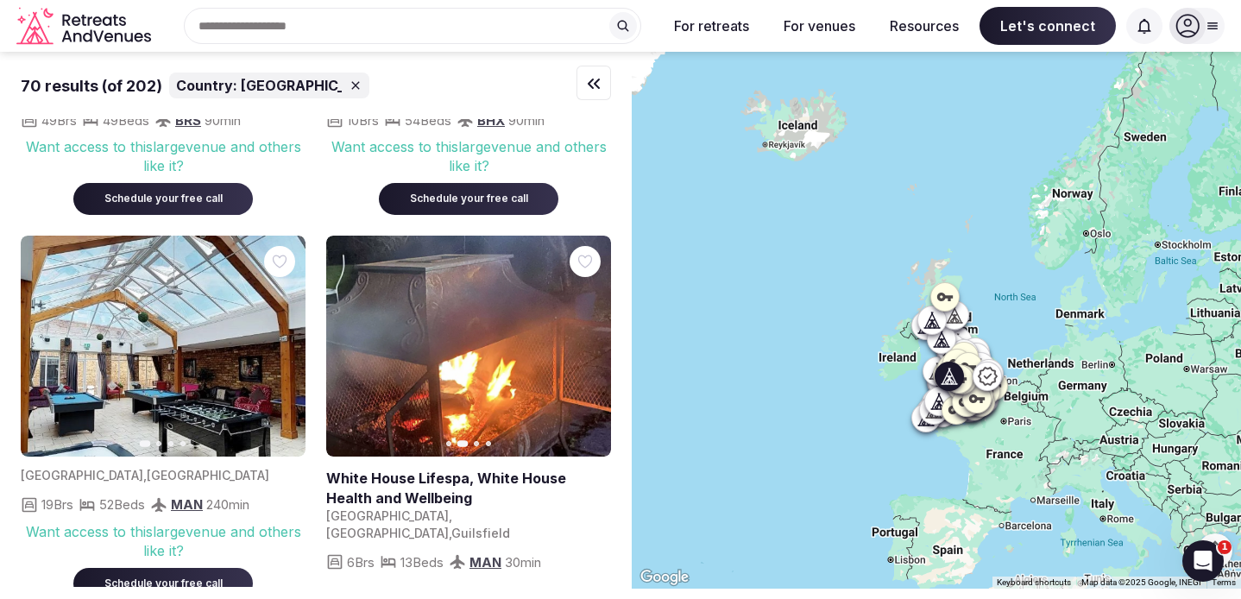
click at [577, 332] on button "Next slide" at bounding box center [587, 346] width 28 height 28
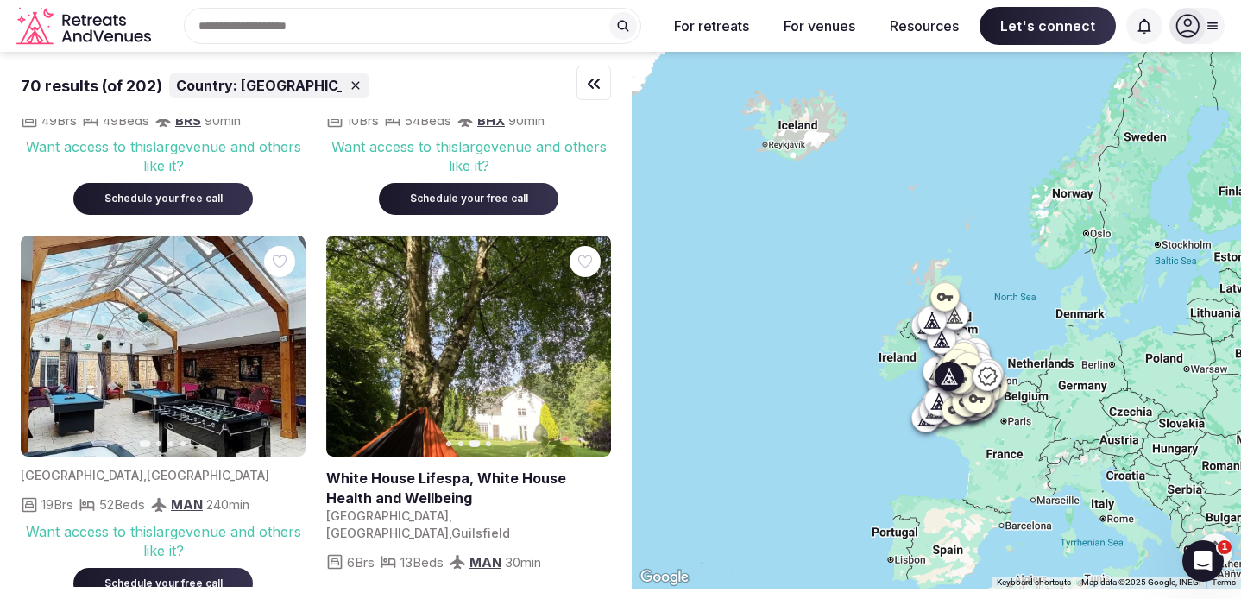
click at [577, 332] on button "Next slide" at bounding box center [587, 346] width 28 height 28
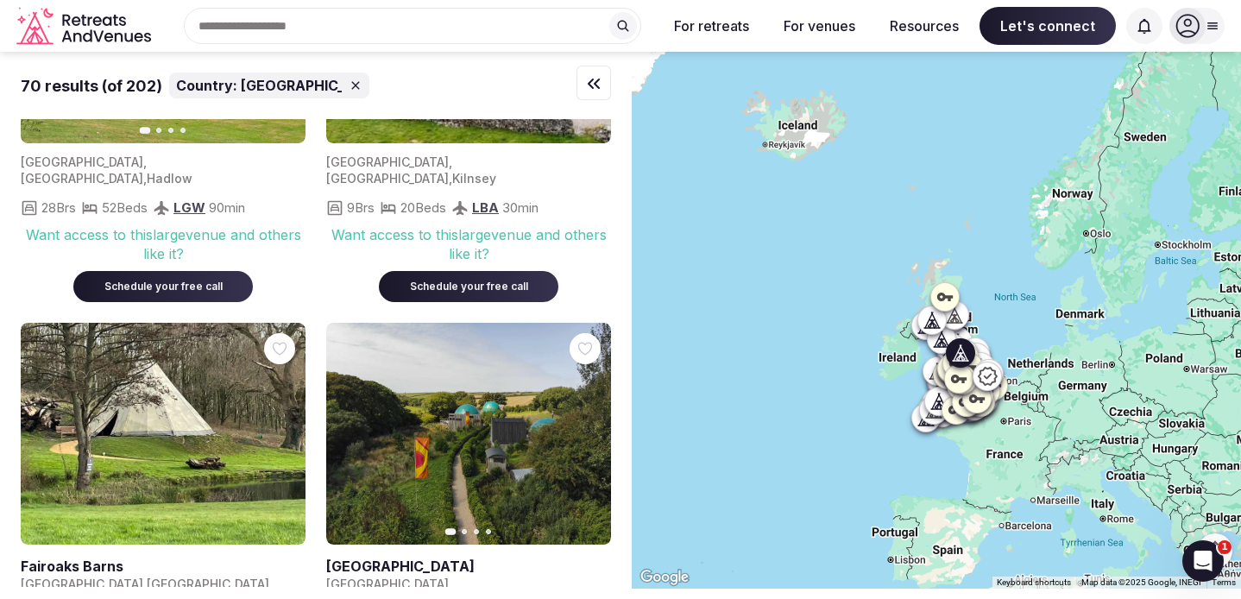
scroll to position [3009, 0]
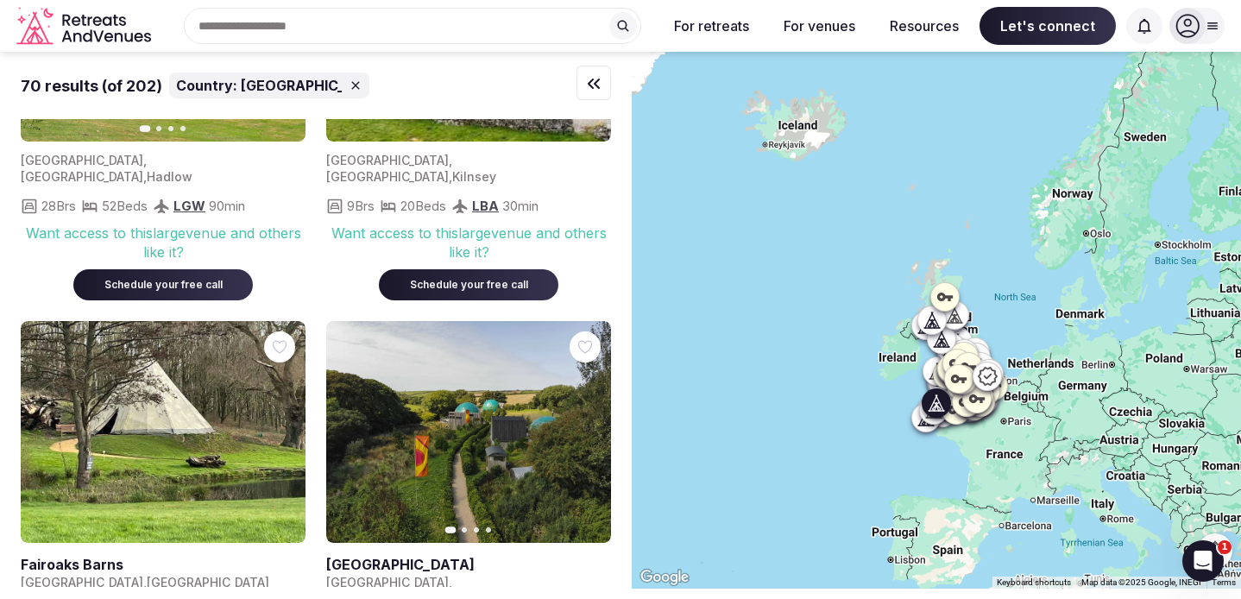
click at [592, 426] on icon "button" at bounding box center [587, 433] width 14 height 14
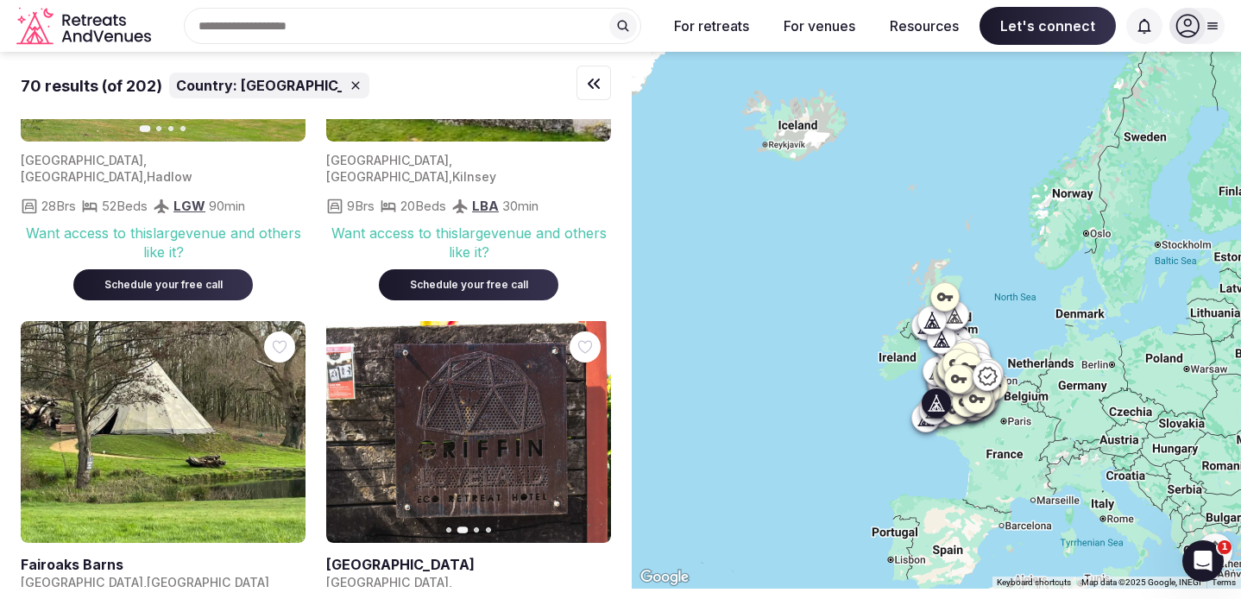
click at [592, 426] on icon "button" at bounding box center [587, 433] width 14 height 14
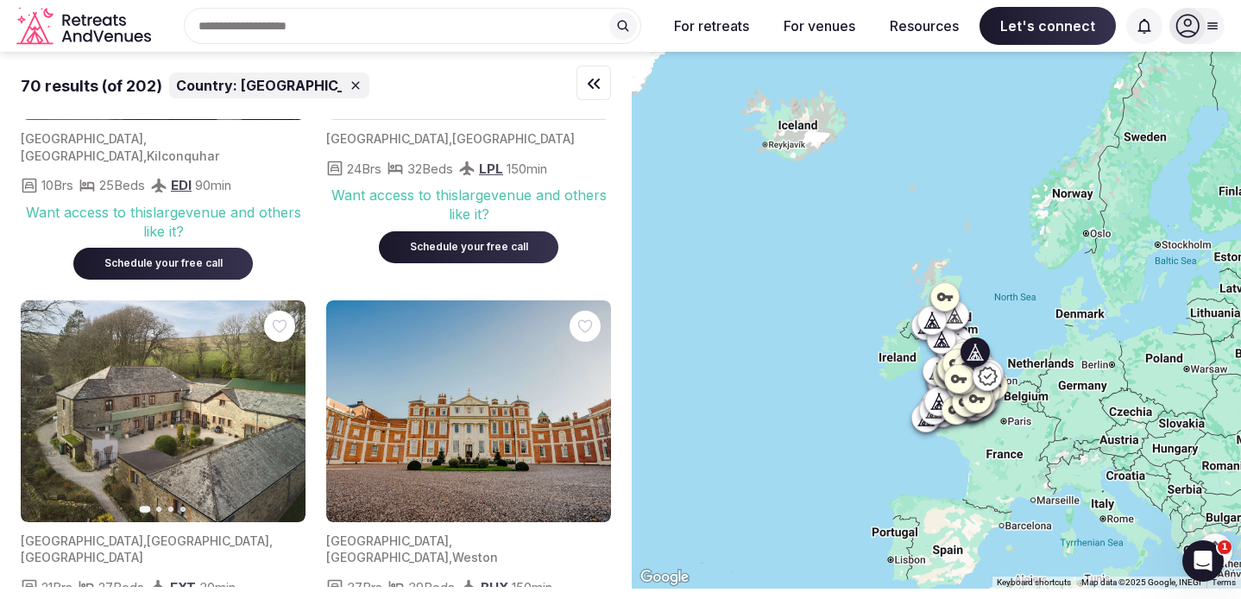
scroll to position [4541, 0]
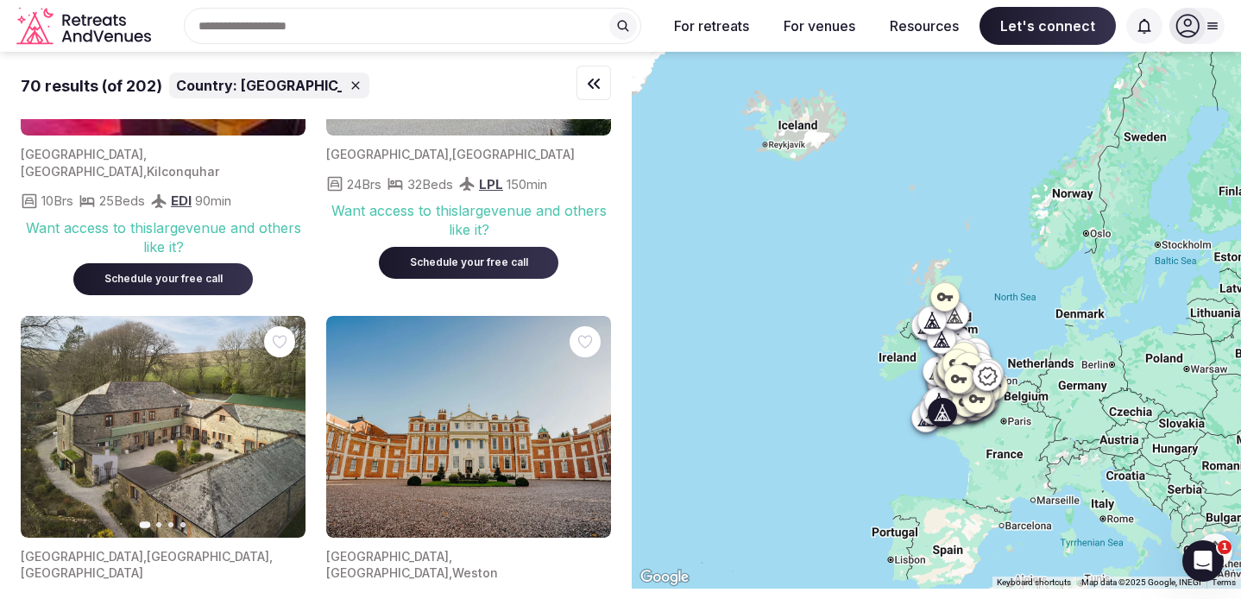
click at [279, 420] on icon "button" at bounding box center [282, 427] width 14 height 14
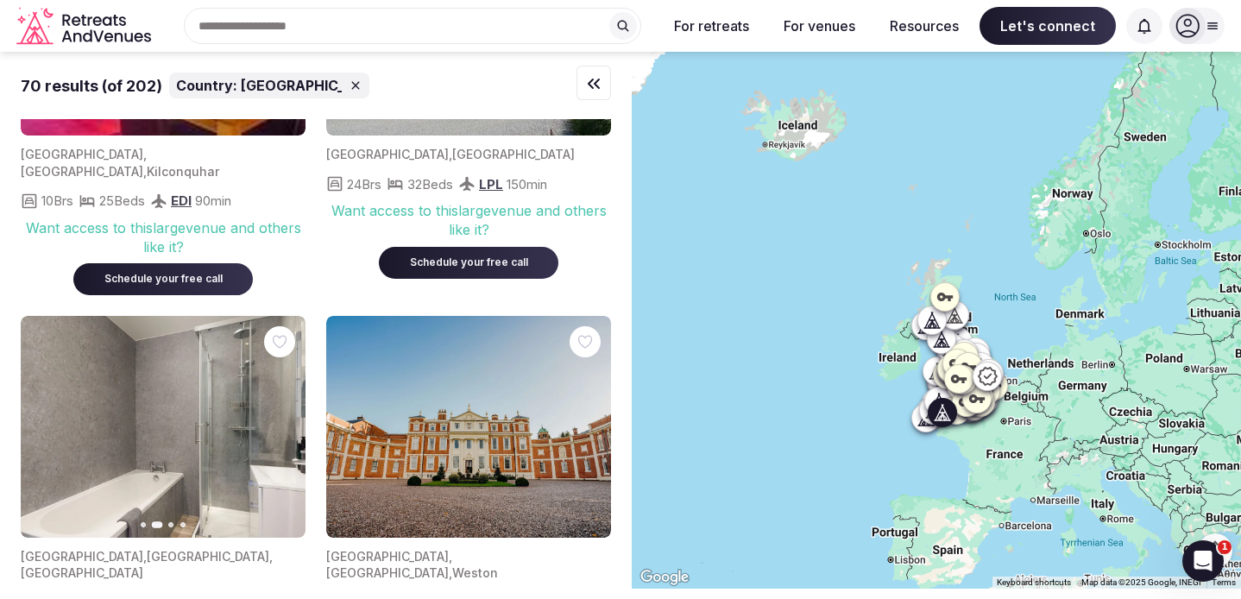
click at [279, 420] on icon "button" at bounding box center [282, 427] width 14 height 14
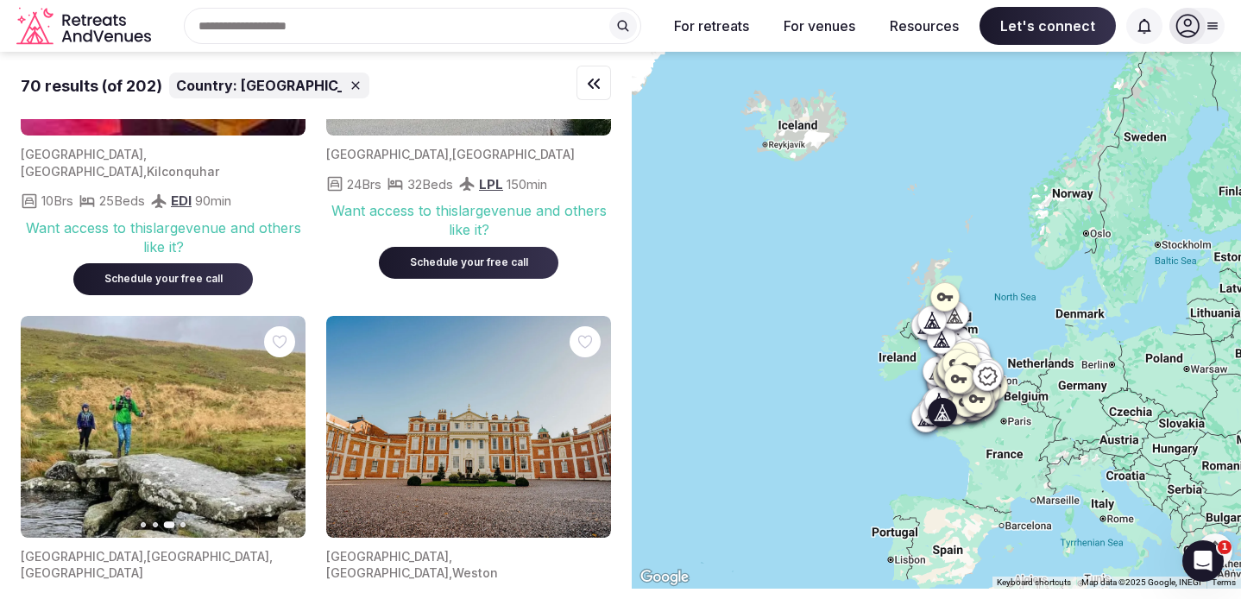
click at [45, 420] on icon "button" at bounding box center [45, 427] width 14 height 14
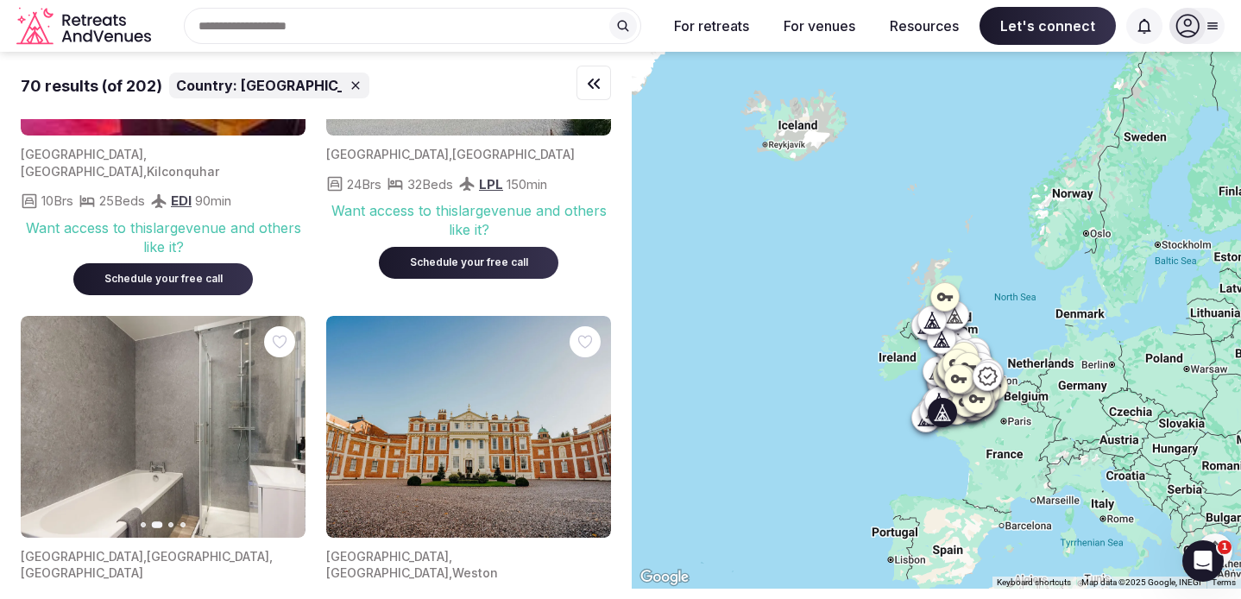
click at [45, 420] on icon "button" at bounding box center [45, 427] width 14 height 14
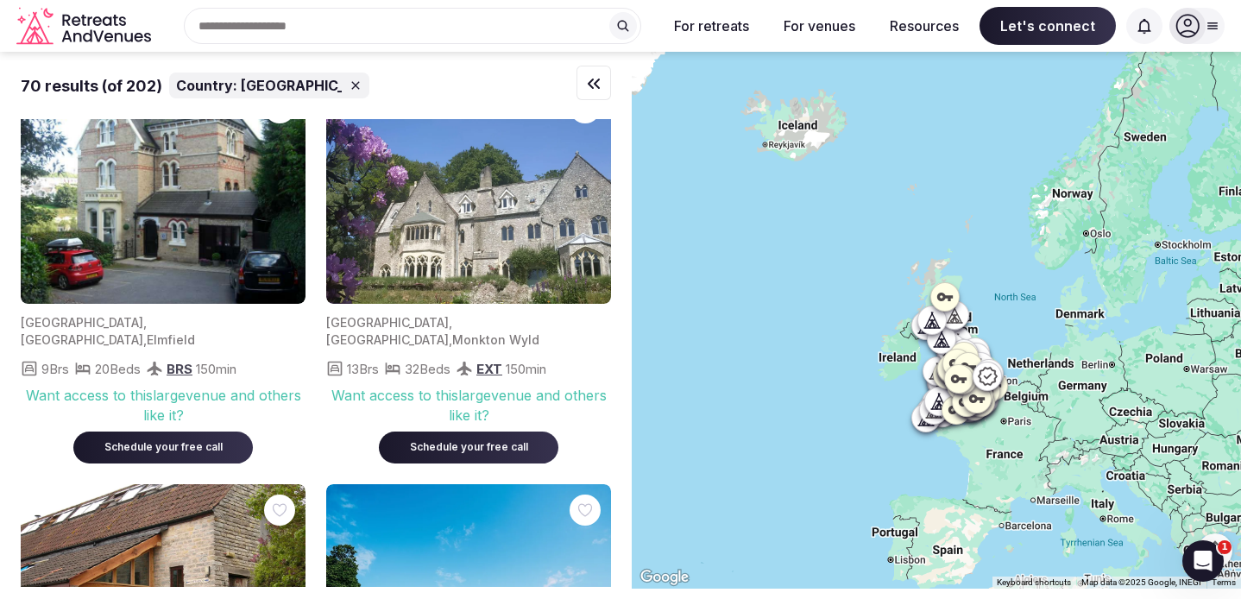
scroll to position [6130, 0]
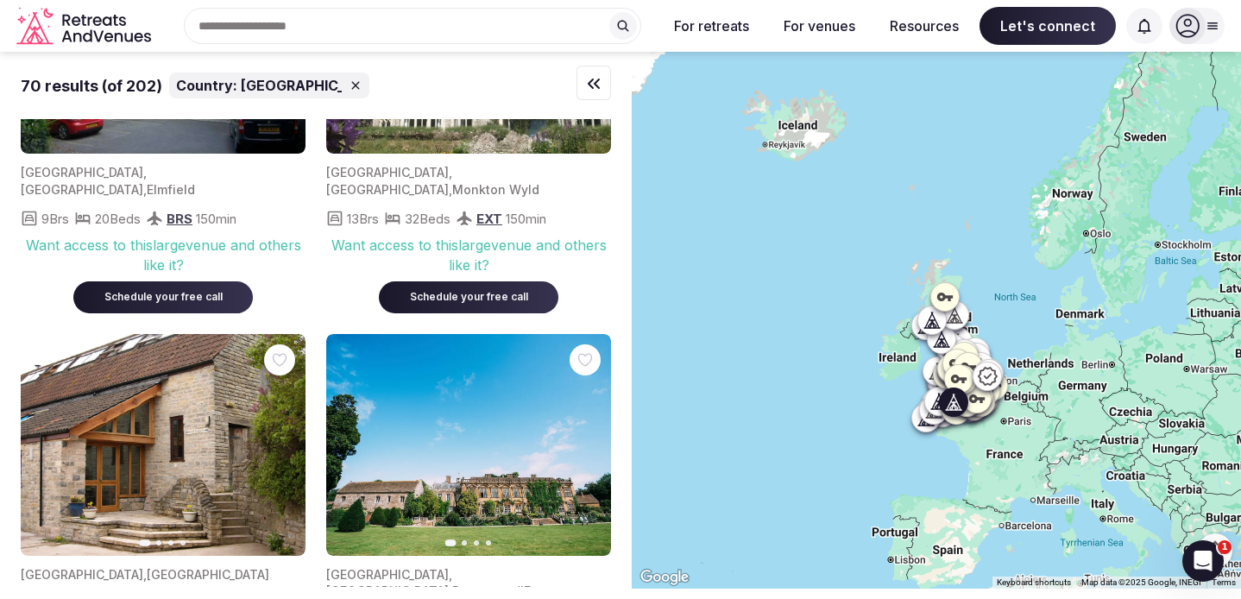
click at [283, 438] on icon "button" at bounding box center [282, 445] width 14 height 14
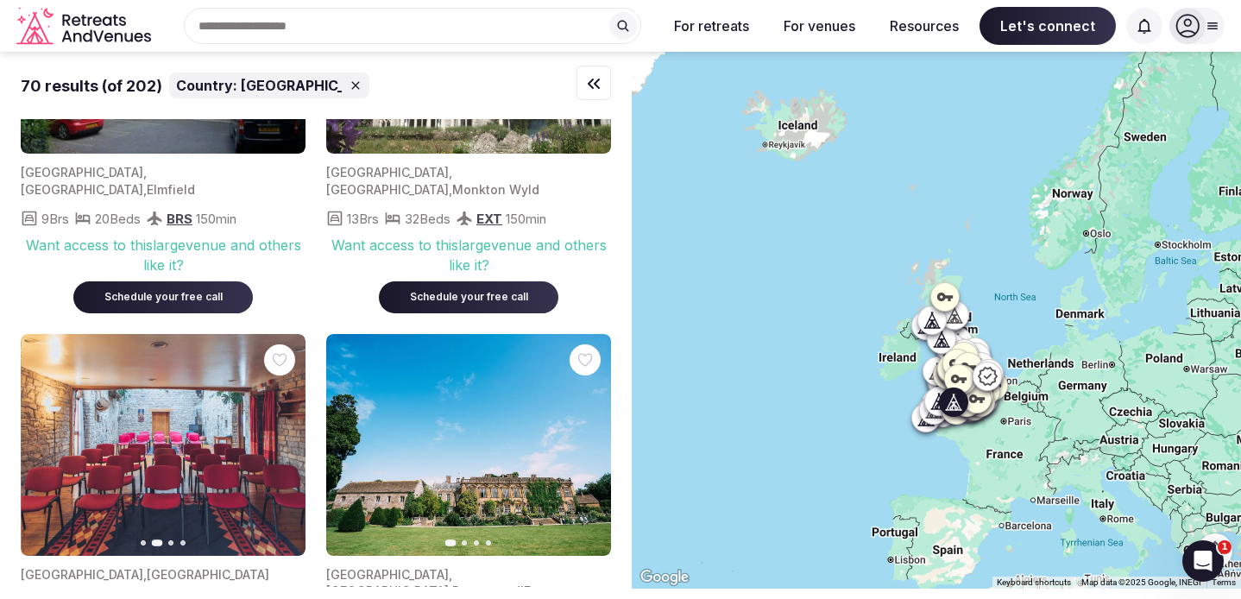
click at [283, 431] on button "Next slide" at bounding box center [282, 445] width 28 height 28
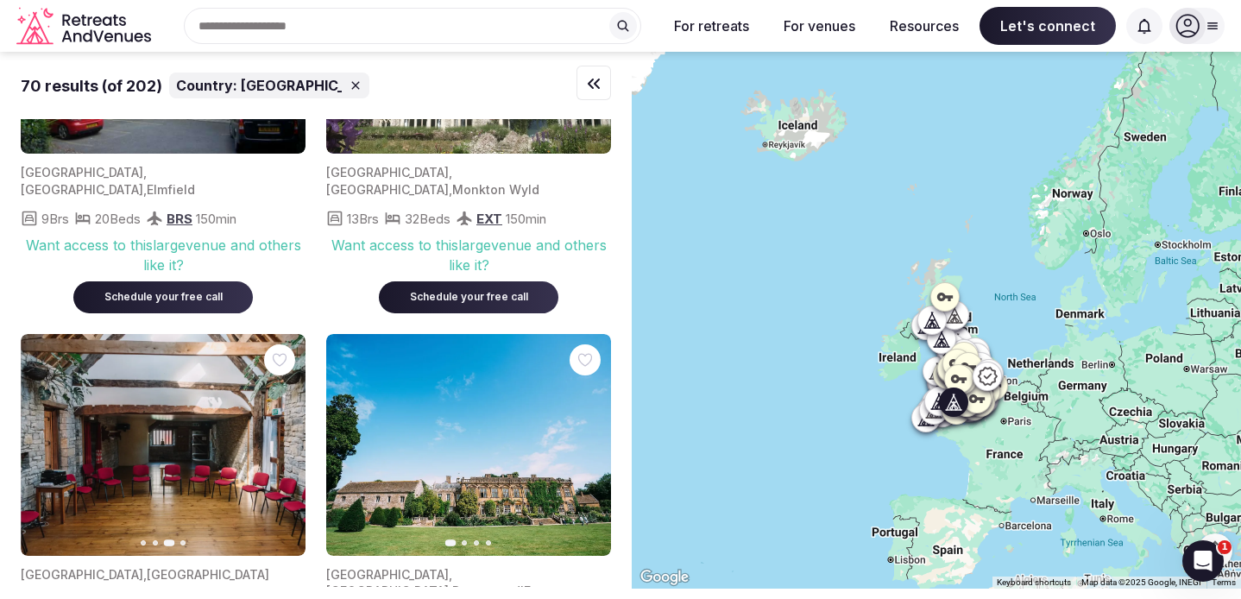
click at [283, 431] on button "Next slide" at bounding box center [282, 445] width 28 height 28
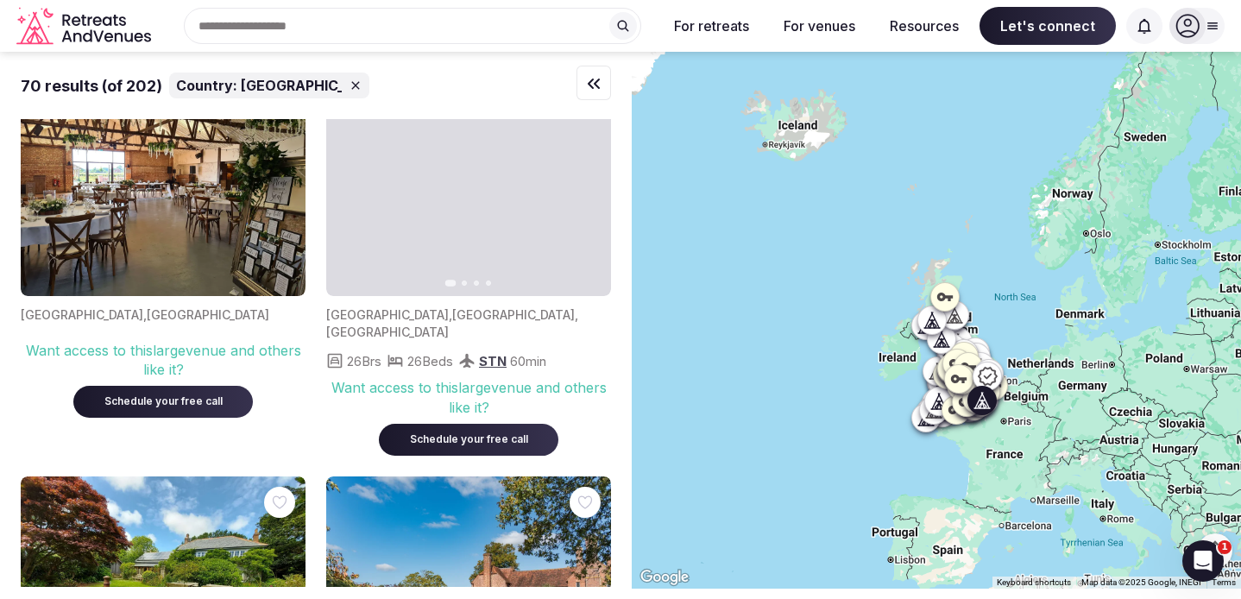
scroll to position [7341, 0]
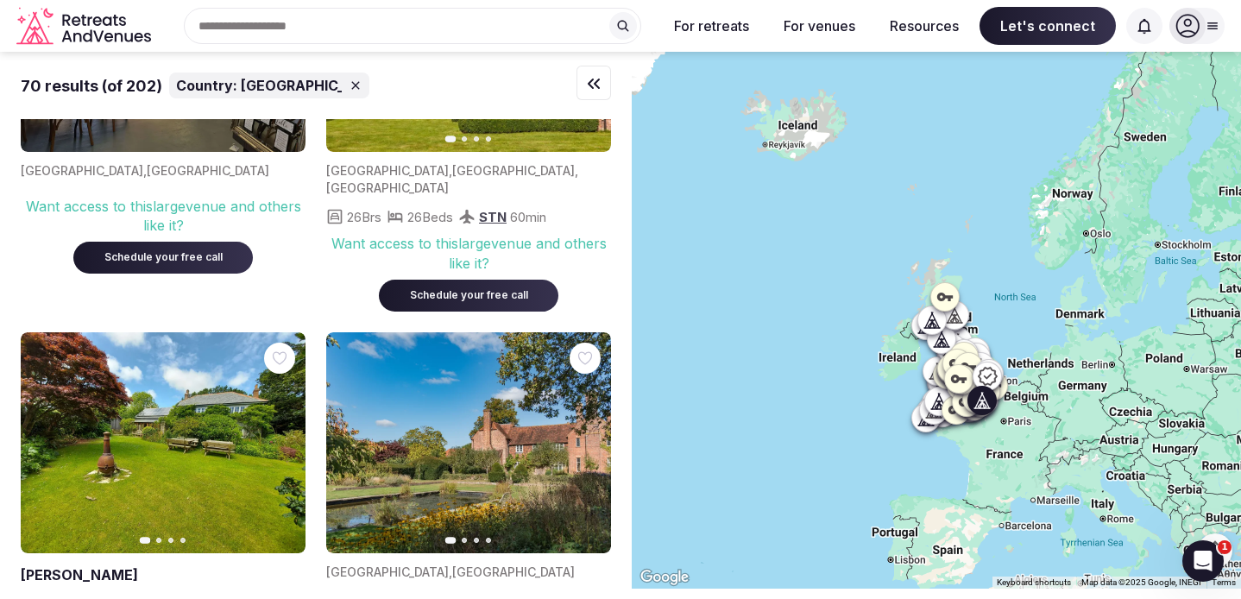
click at [583, 436] on icon "button" at bounding box center [587, 443] width 14 height 14
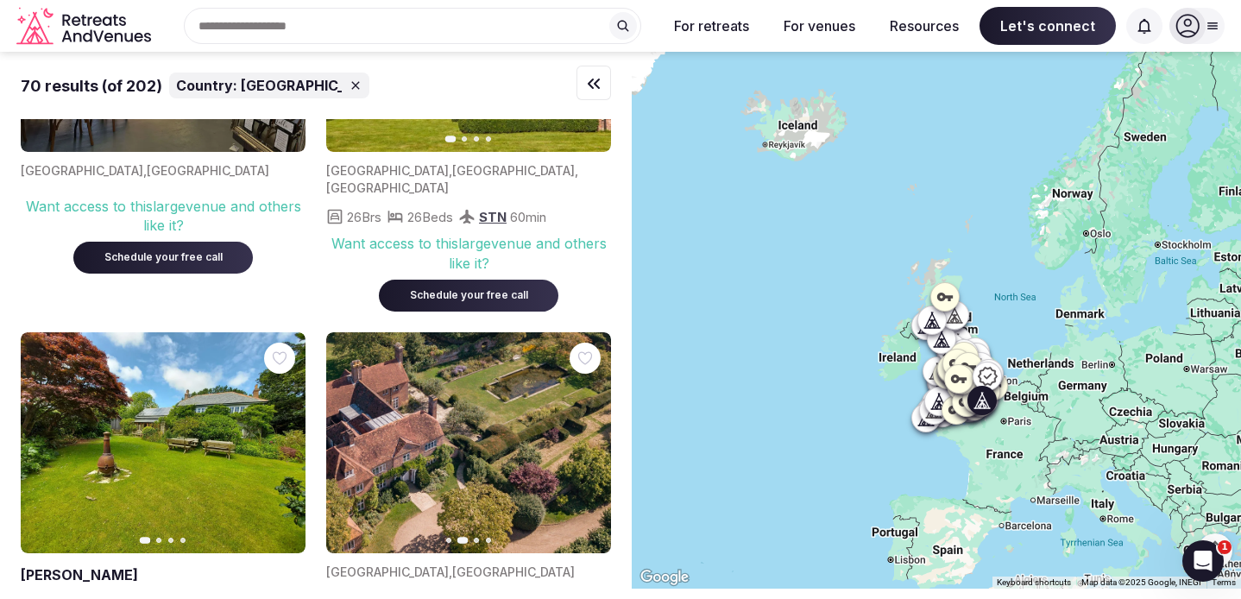
click at [583, 436] on icon "button" at bounding box center [587, 443] width 14 height 14
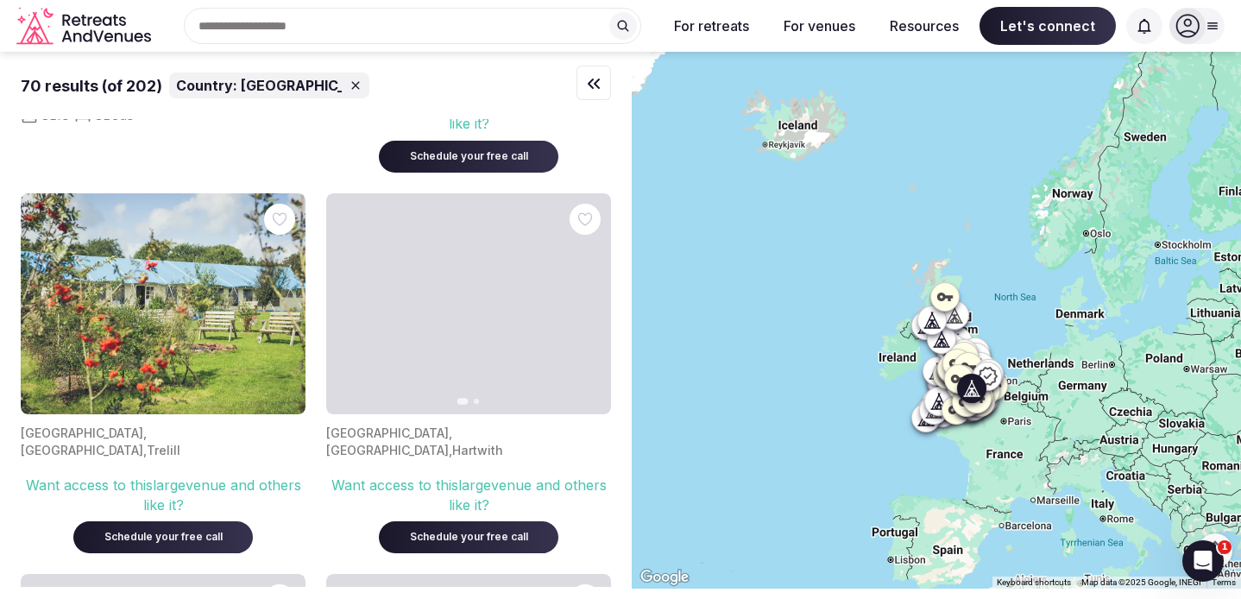
scroll to position [7570, 0]
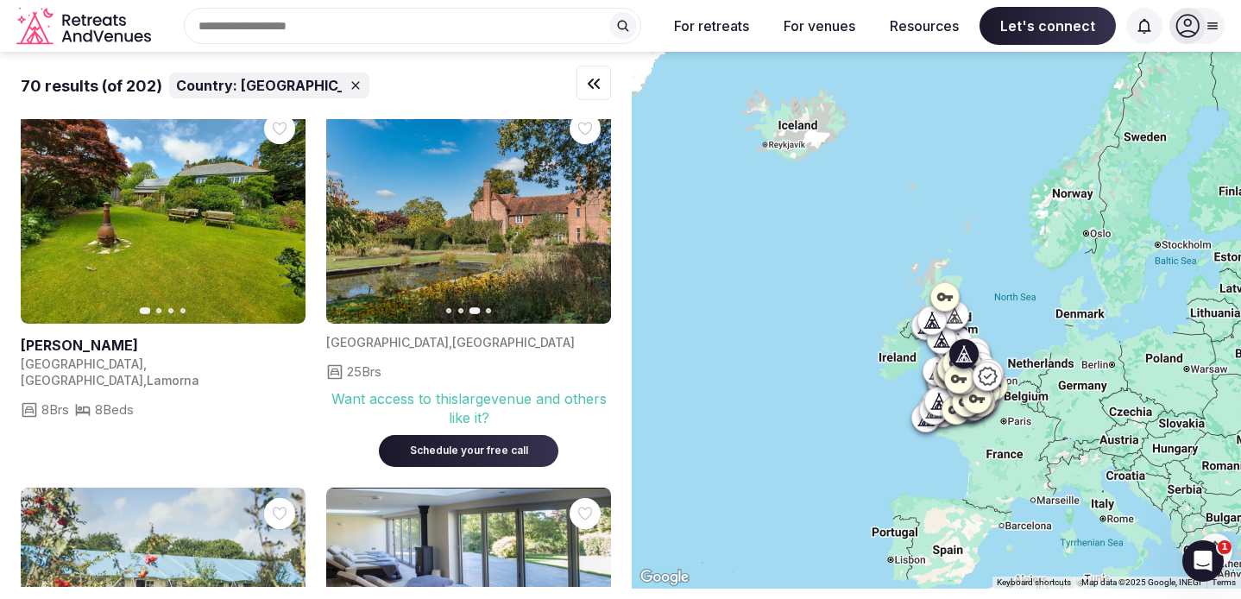
click at [592, 591] on icon "button" at bounding box center [587, 598] width 14 height 14
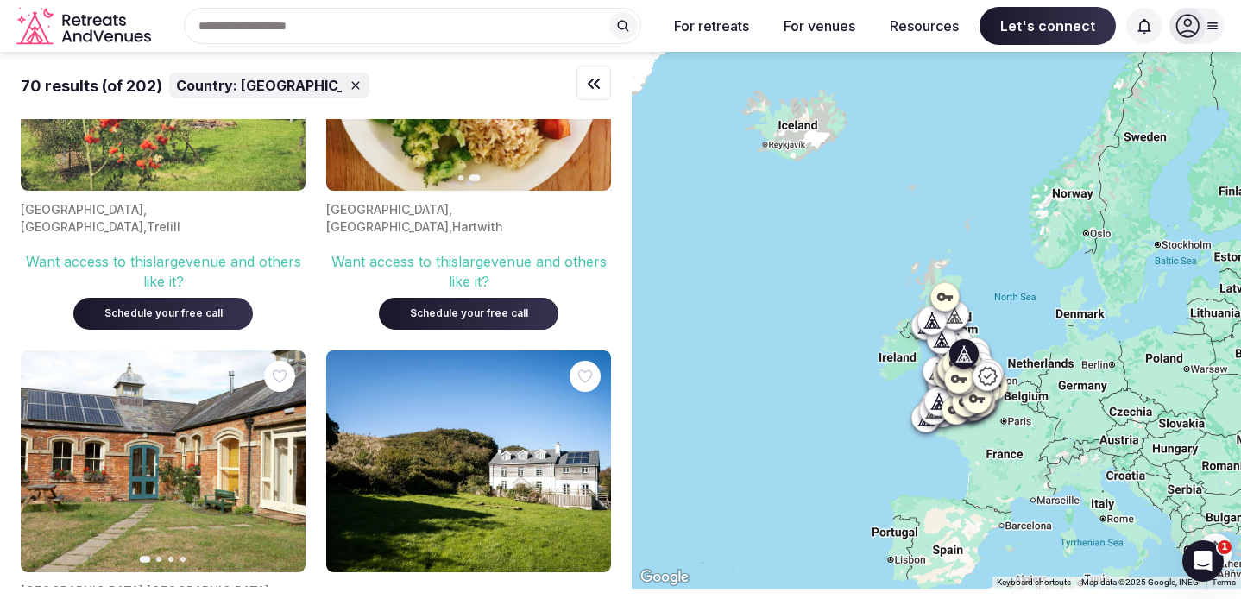
scroll to position [8367, 0]
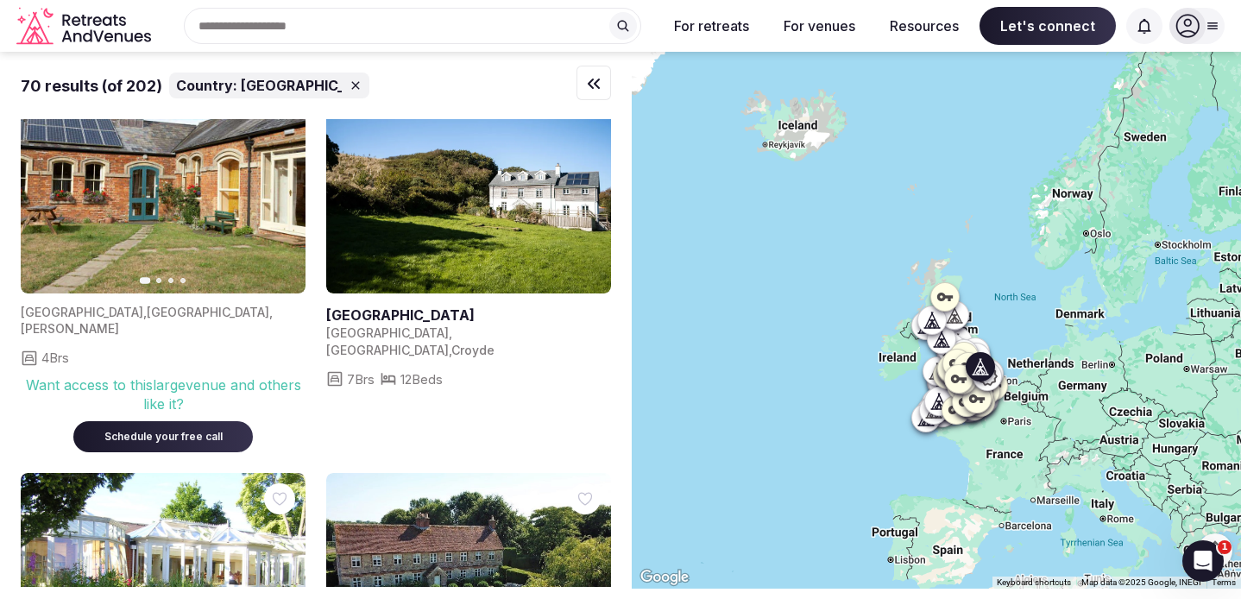
click at [281, 571] on button "Next slide" at bounding box center [282, 585] width 28 height 28
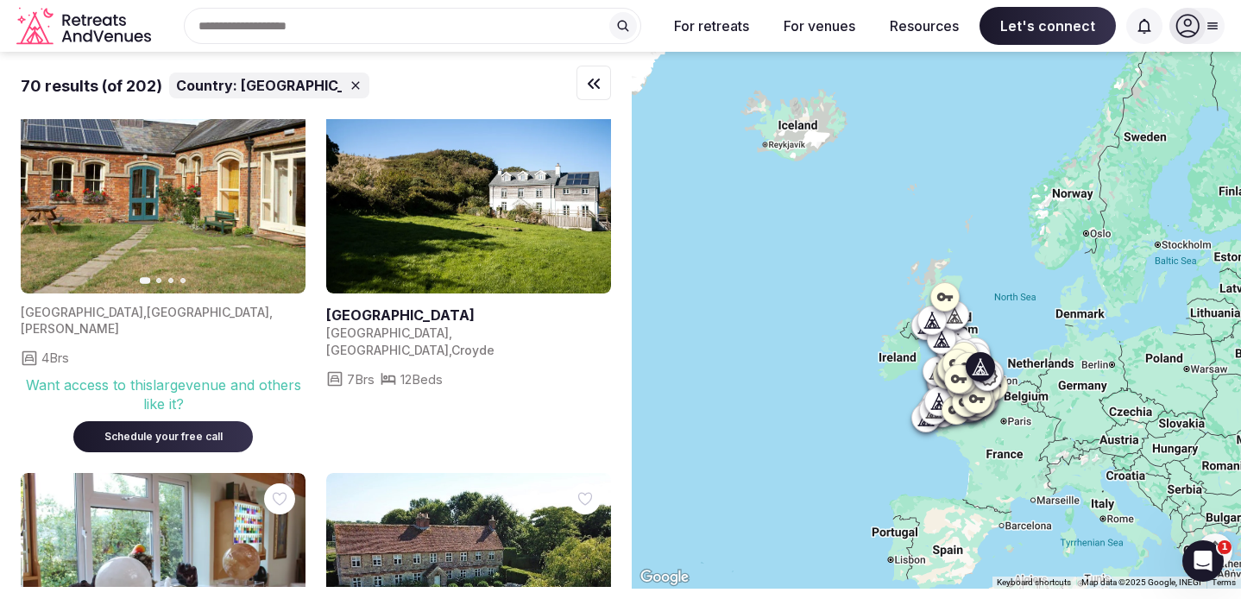
click at [281, 571] on button "Next slide" at bounding box center [282, 585] width 28 height 28
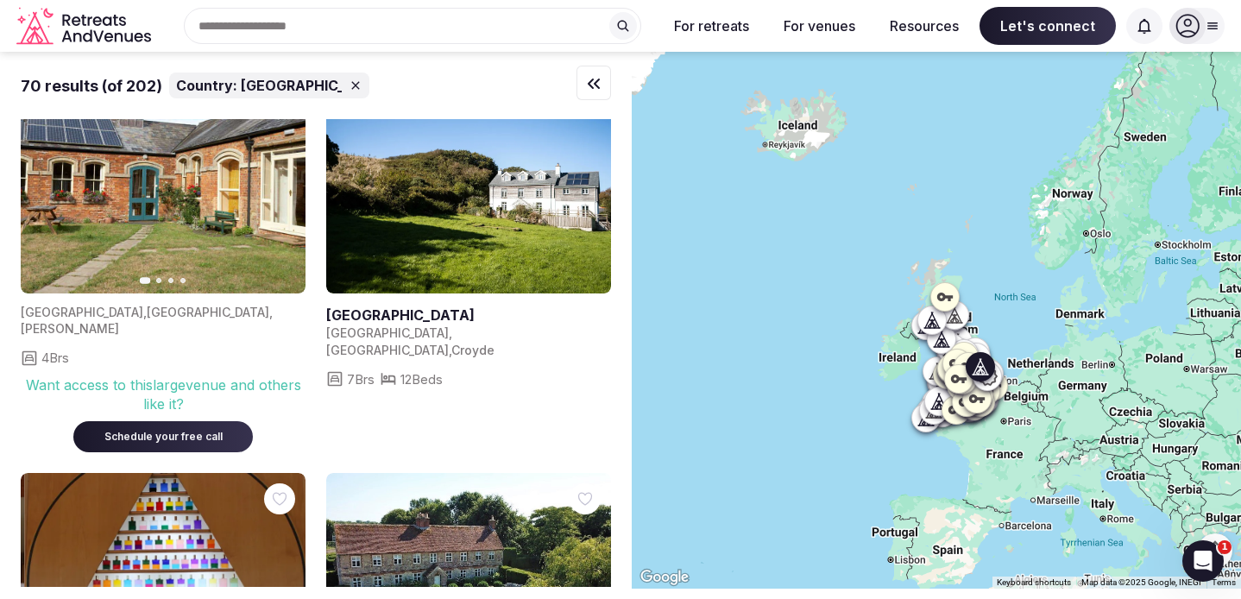
click at [281, 571] on button "Next slide" at bounding box center [282, 585] width 28 height 28
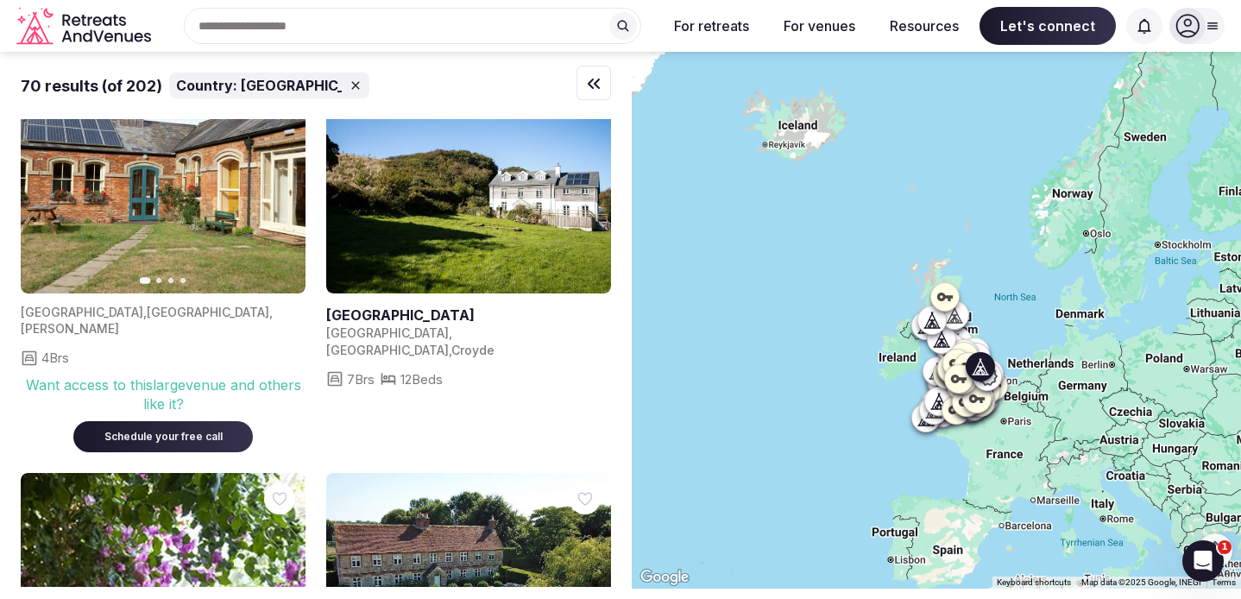
click at [52, 571] on button "Previous slide" at bounding box center [45, 585] width 28 height 28
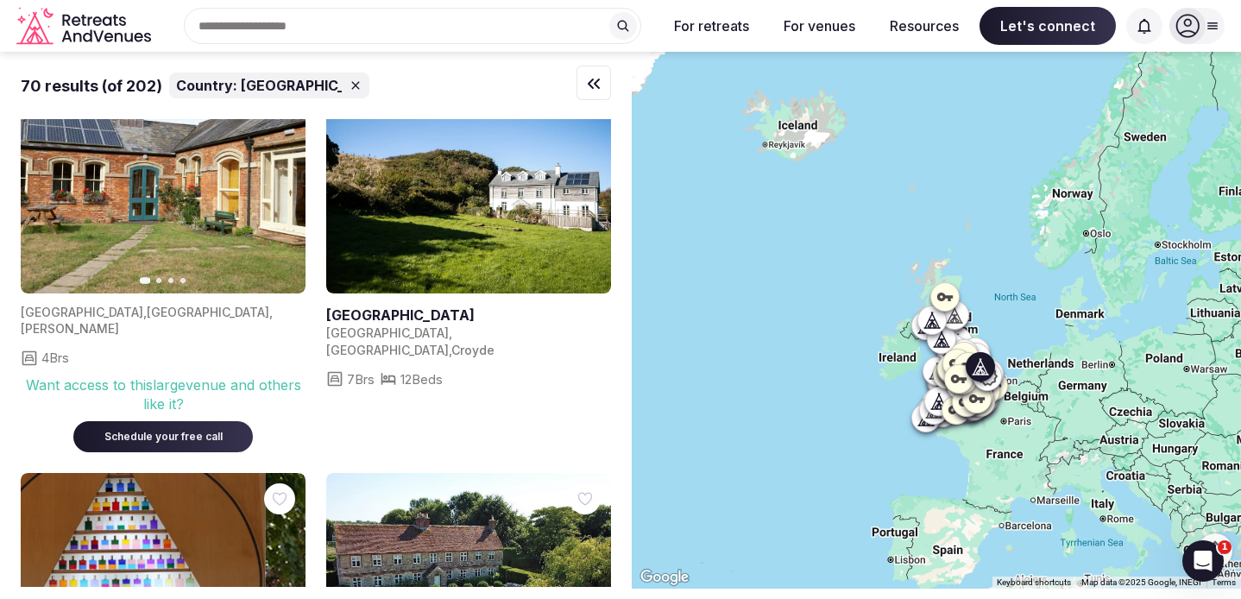
click at [52, 571] on button "Previous slide" at bounding box center [45, 585] width 28 height 28
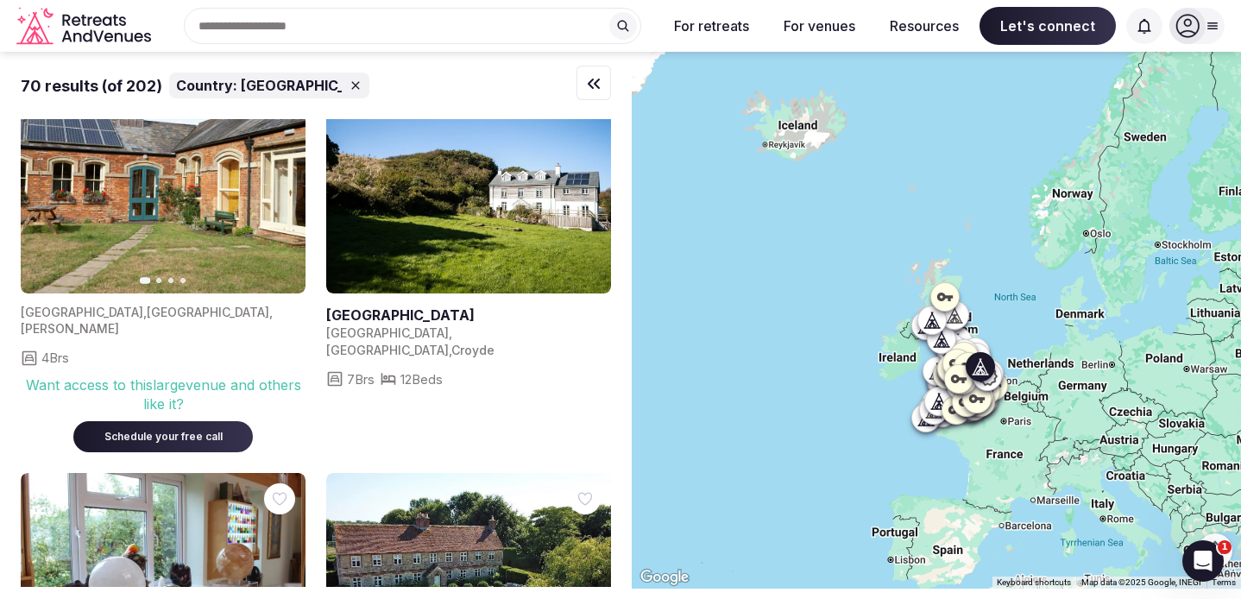
click at [52, 571] on button "Previous slide" at bounding box center [45, 585] width 28 height 28
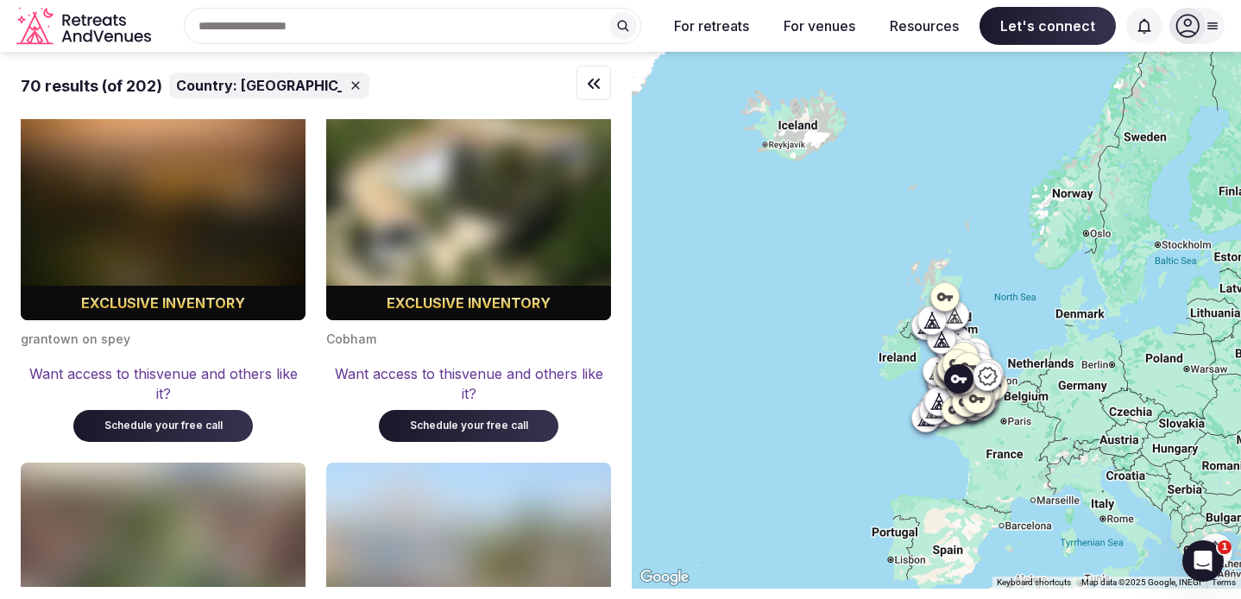
scroll to position [13021, 0]
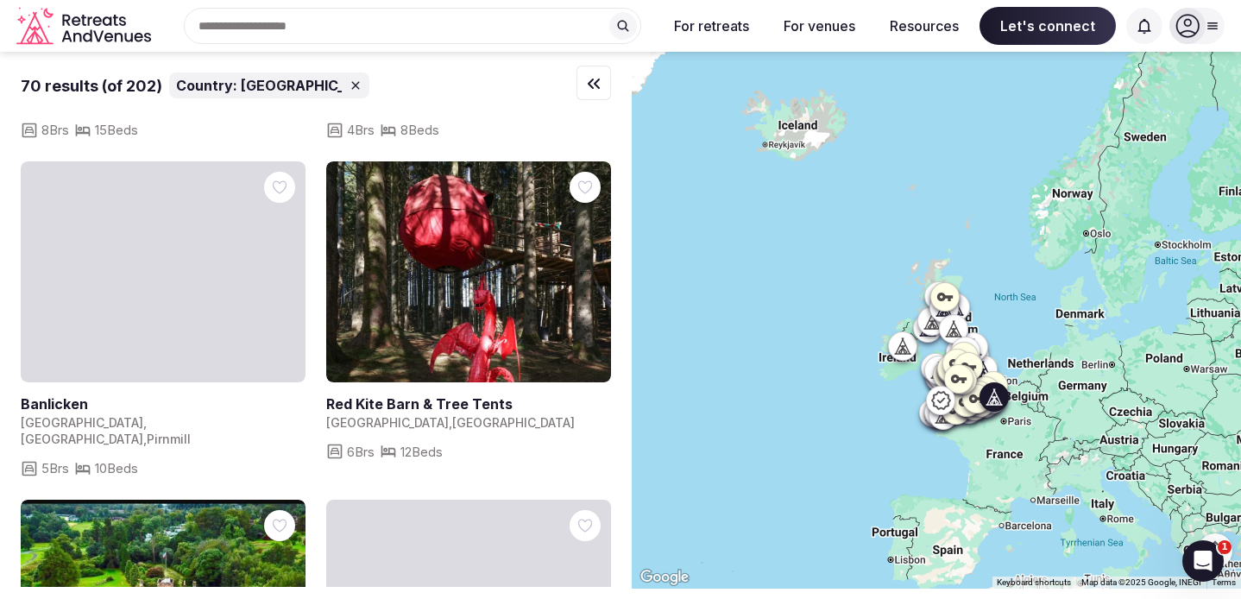
scroll to position [1014, 0]
